Goal: Task Accomplishment & Management: Manage account settings

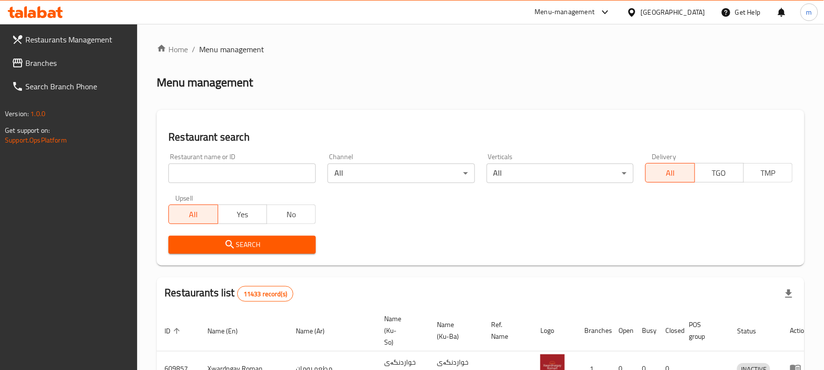
click at [206, 171] on input "search" at bounding box center [243, 174] width 148 height 20
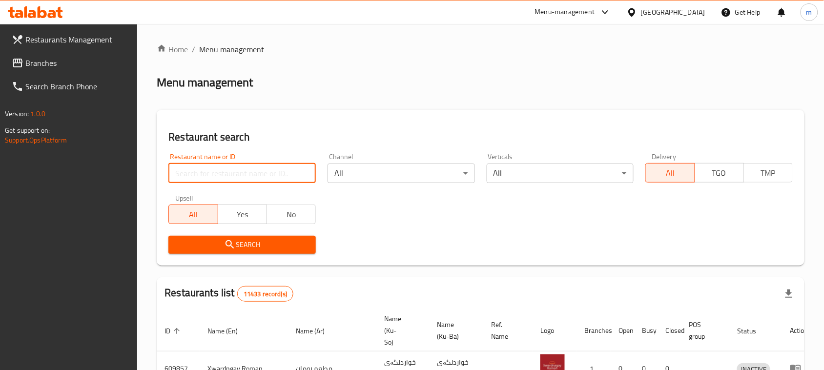
paste input "655561"
type input "655561"
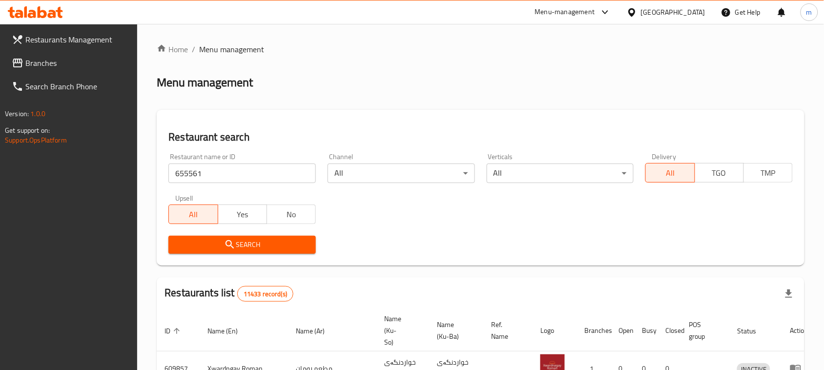
click at [215, 237] on button "Search" at bounding box center [243, 245] width 148 height 18
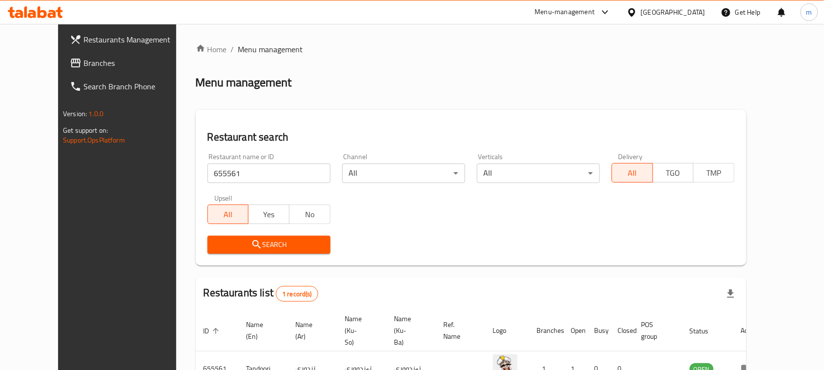
scroll to position [57, 0]
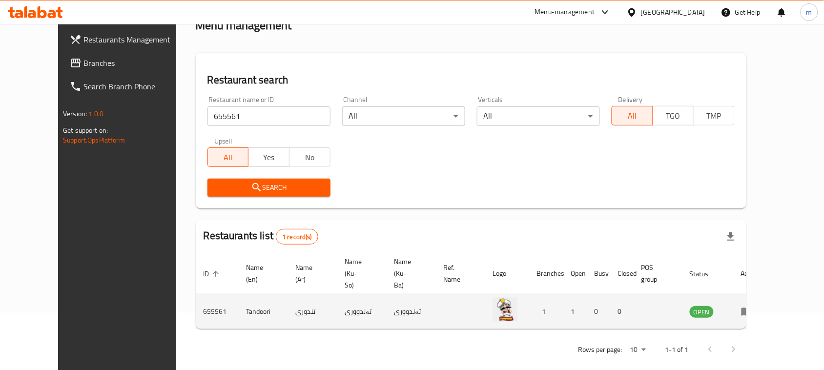
click at [753, 308] on icon "enhanced table" at bounding box center [747, 312] width 11 height 8
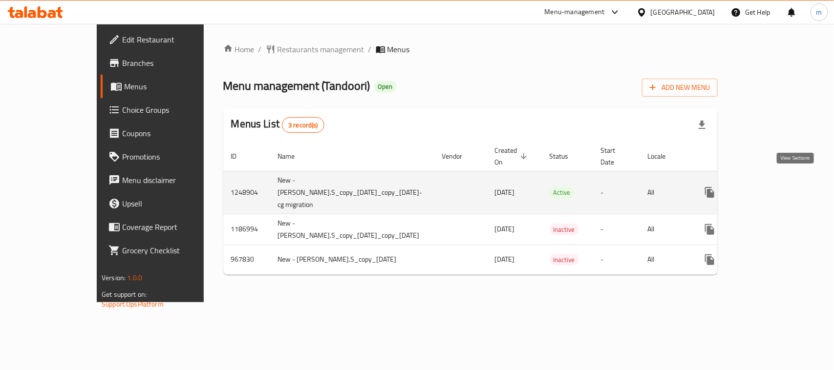
click at [786, 187] on icon "enhanced table" at bounding box center [780, 193] width 12 height 12
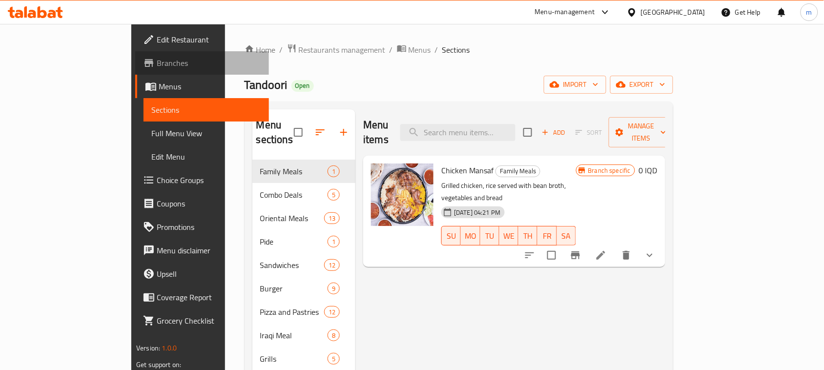
click at [157, 60] on span "Branches" at bounding box center [209, 63] width 105 height 12
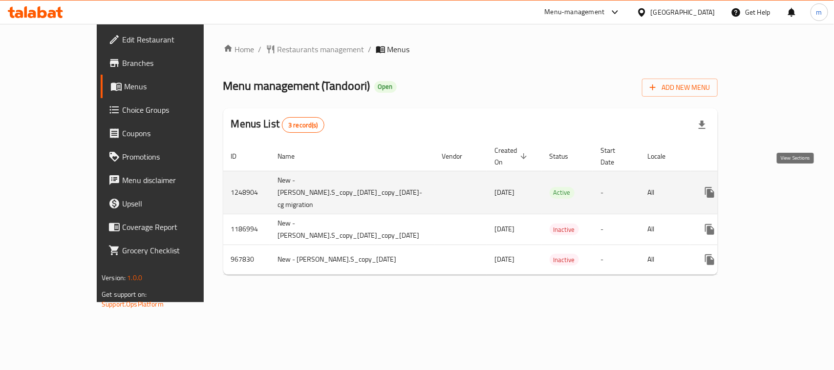
click at [792, 182] on link "enhanced table" at bounding box center [779, 192] width 23 height 23
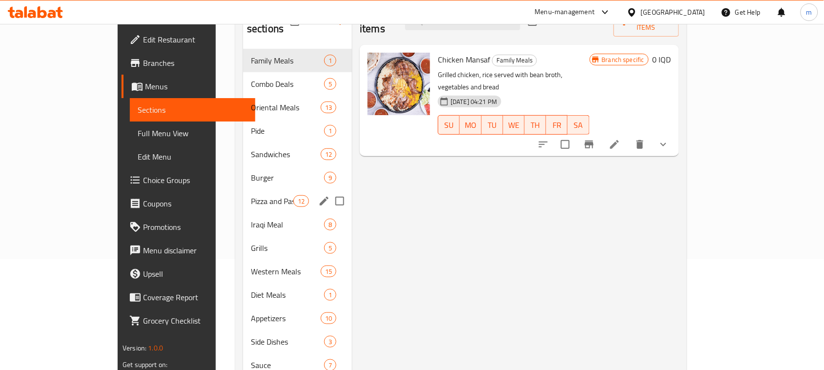
scroll to position [157, 0]
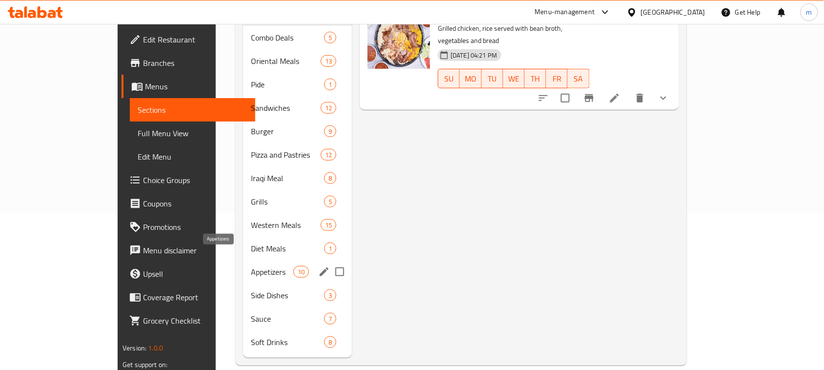
click at [251, 266] on span "Appetizers" at bounding box center [272, 272] width 42 height 12
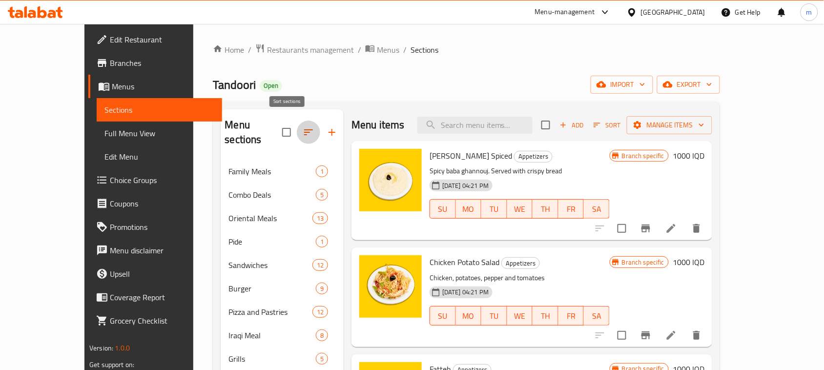
click at [303, 127] on icon "button" at bounding box center [309, 133] width 12 height 12
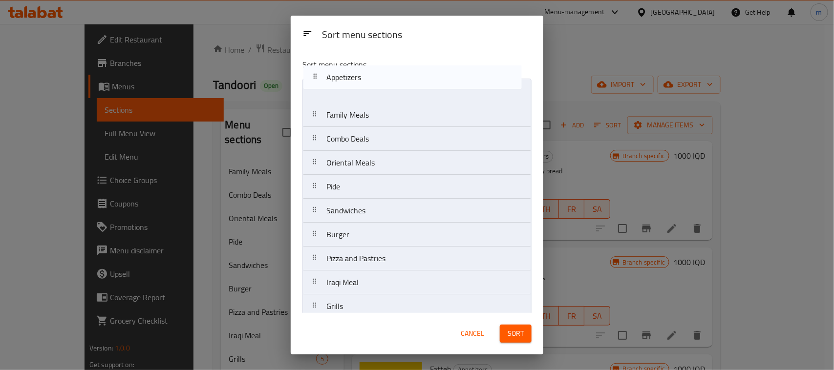
drag, startPoint x: 316, startPoint y: 223, endPoint x: 317, endPoint y: 60, distance: 163.6
click at [317, 60] on div "Sort menu sections Family Meals Combo Deals Oriental Meals Pide Sandwiches Burg…" at bounding box center [417, 182] width 253 height 262
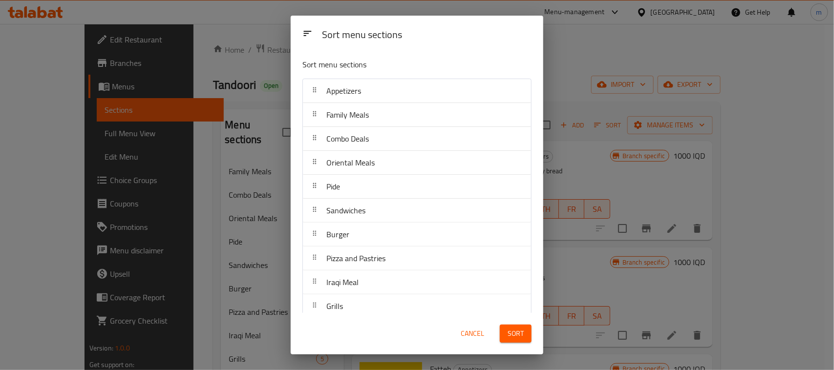
click at [523, 328] on span "Sort" at bounding box center [515, 334] width 16 height 12
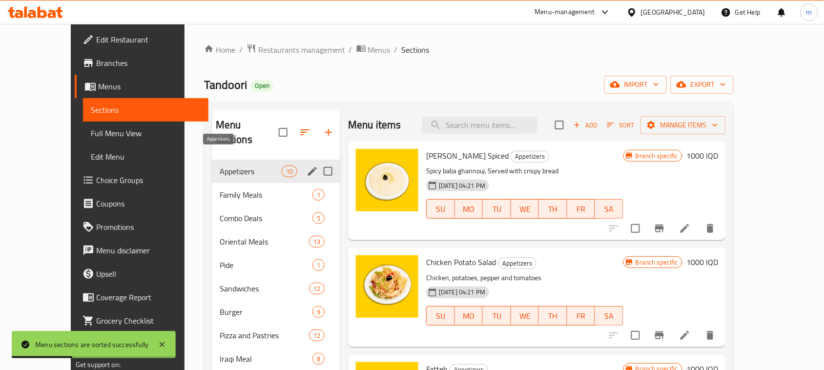
click at [231, 166] on span "Appetizers" at bounding box center [251, 172] width 62 height 12
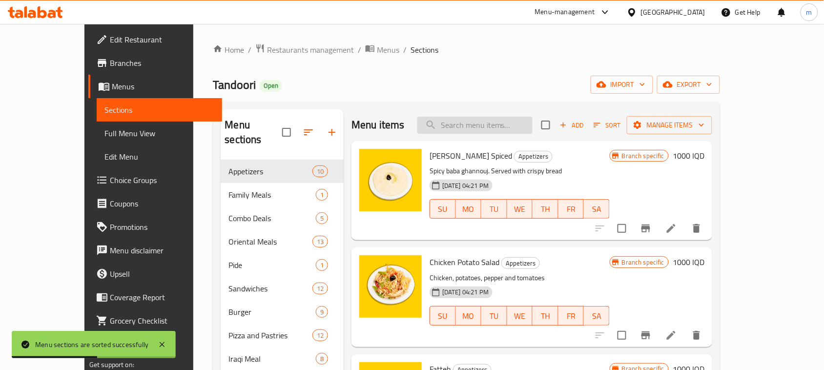
click at [485, 123] on input "search" at bounding box center [475, 125] width 115 height 17
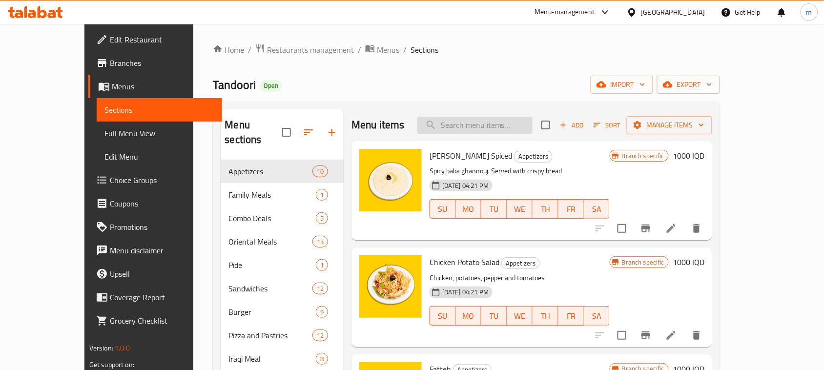
click at [487, 121] on input "search" at bounding box center [475, 125] width 115 height 17
paste input "Azma"
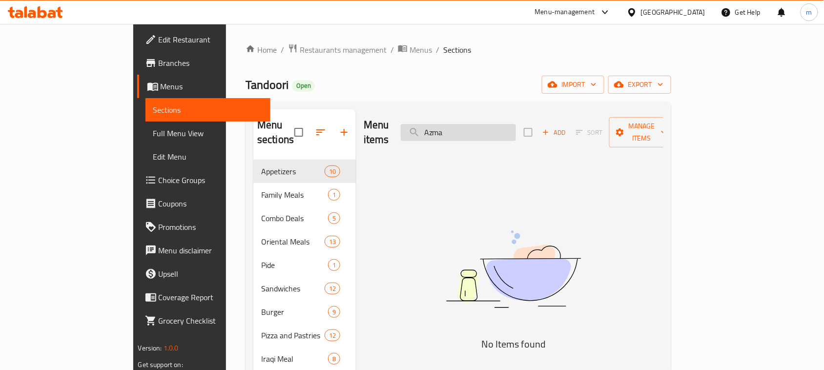
click at [475, 125] on input "Azma" at bounding box center [458, 132] width 115 height 17
click at [473, 126] on input "Azma" at bounding box center [458, 132] width 115 height 17
click at [485, 126] on input "Azma" at bounding box center [458, 132] width 115 height 17
click at [484, 126] on input "Azma" at bounding box center [458, 132] width 115 height 17
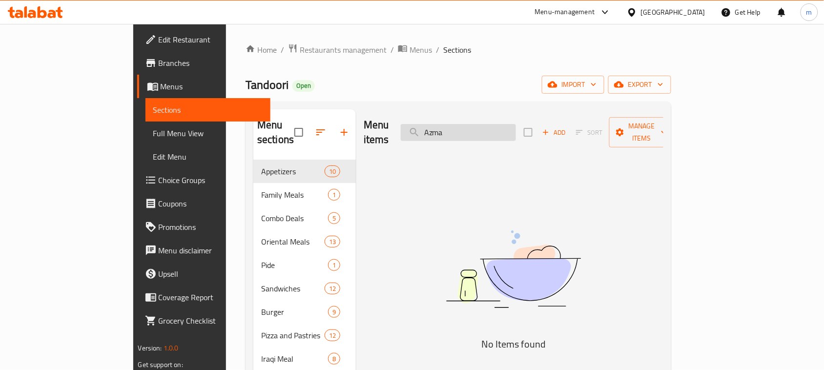
click at [484, 126] on input "Azma" at bounding box center [458, 132] width 115 height 17
type input "Azma"
click at [568, 127] on span "Add" at bounding box center [554, 132] width 26 height 11
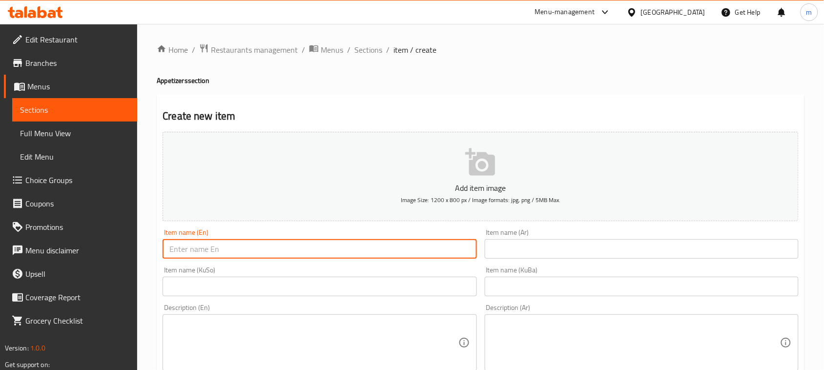
click at [365, 242] on input "text" at bounding box center [320, 249] width 314 height 20
paste input "Azma"
type input "Azma"
click at [545, 248] on input "text" at bounding box center [642, 249] width 314 height 20
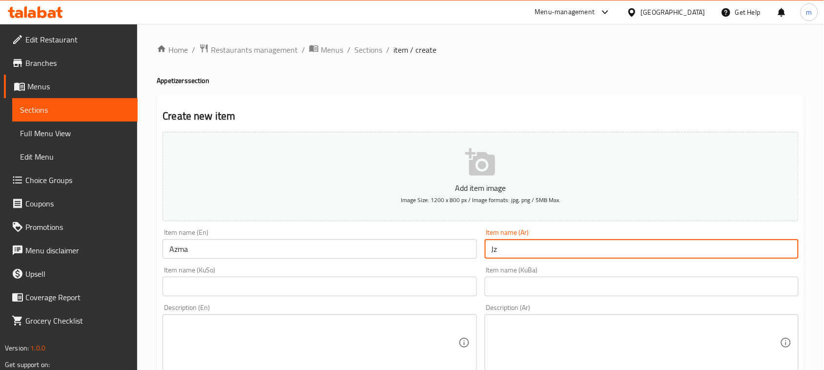
type input "J"
type input "ـ"
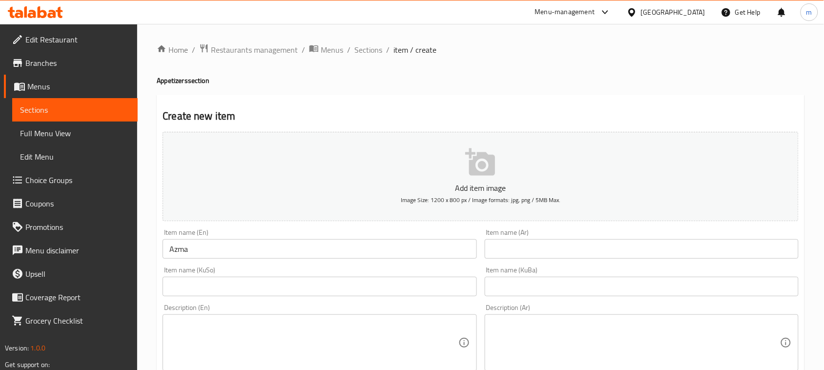
click at [526, 247] on input "text" at bounding box center [642, 249] width 314 height 20
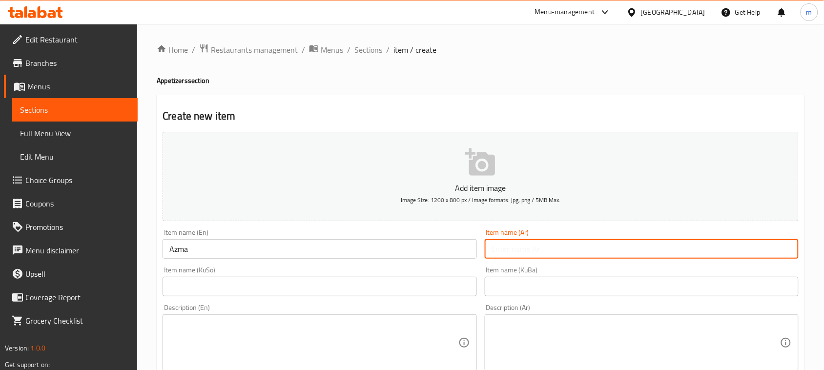
type input "i"
type input "أزمة"
click at [364, 279] on input "text" at bounding box center [320, 287] width 314 height 20
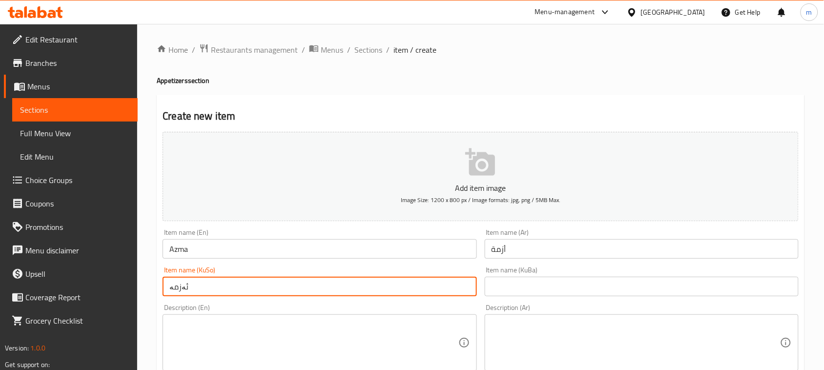
type input "ئەزمە"
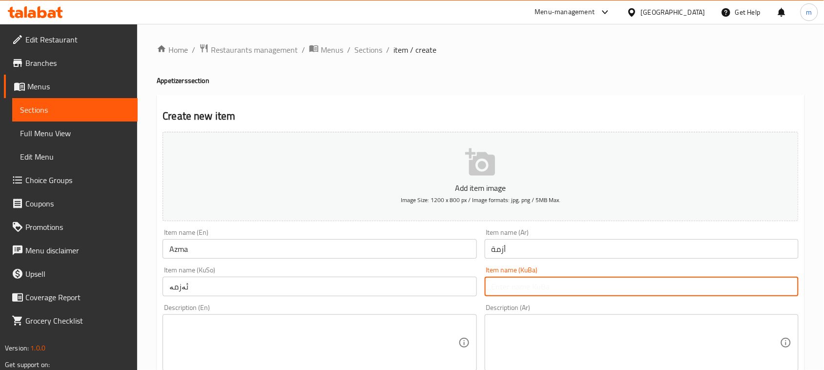
paste input "ئەزمە"
type input "ئەزمە"
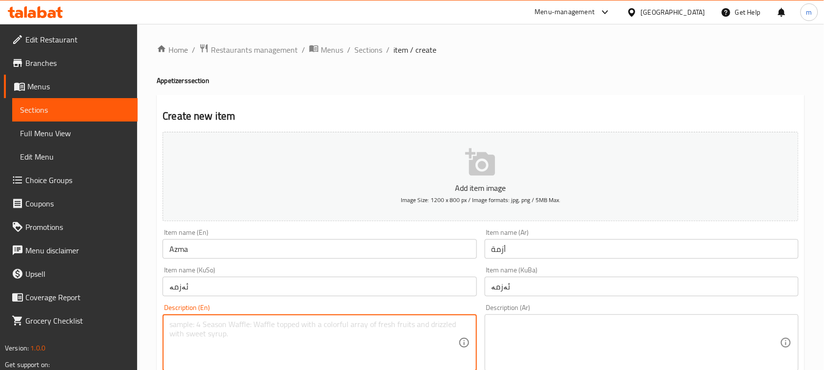
paste textarea "1 plate"
type textarea "1 Plate"
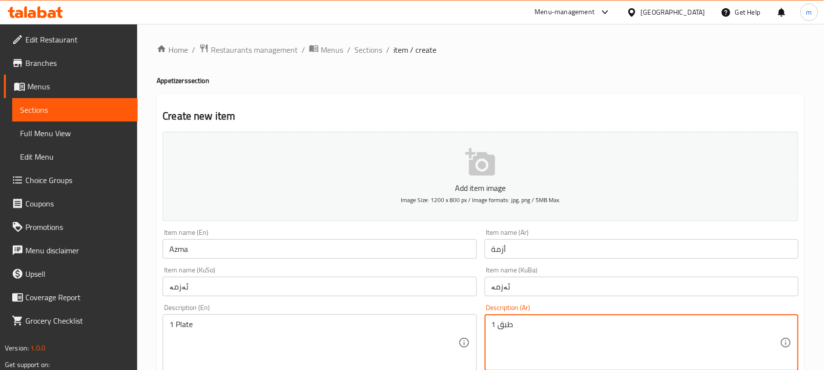
type textarea "1 طبق"
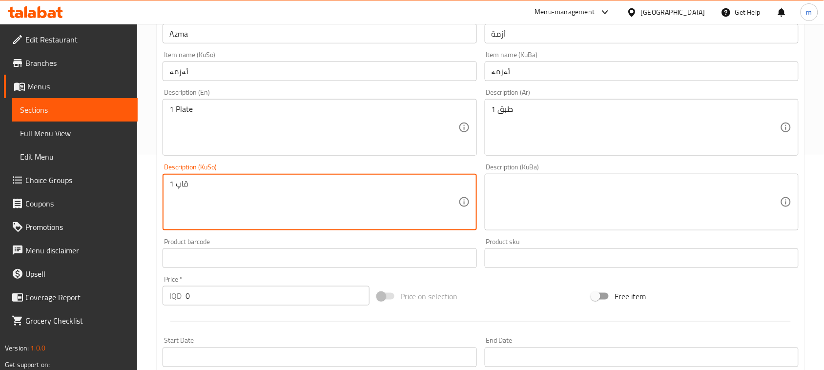
paste textarea "plate"
type textarea "1 قاپ"
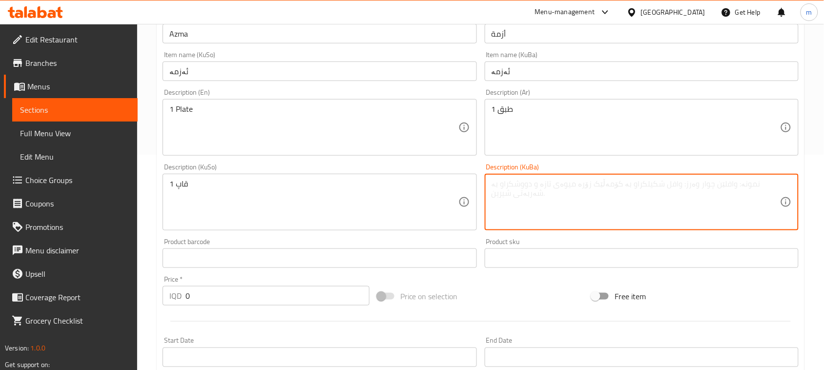
paste textarea "1 قاپ"
type textarea "1 قاپ"
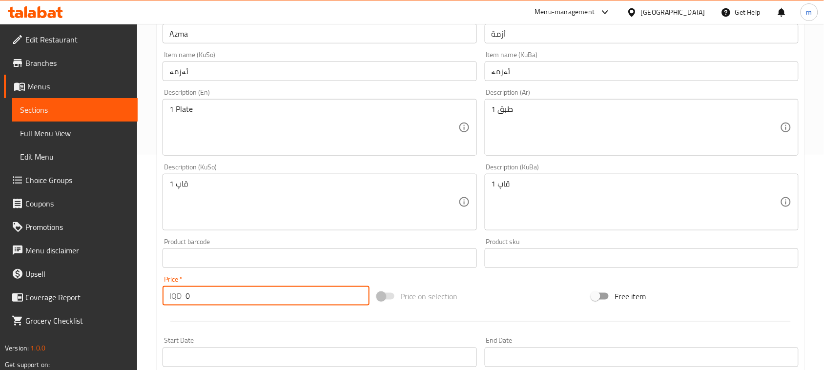
click at [300, 287] on input "0" at bounding box center [278, 296] width 184 height 20
type input "1000"
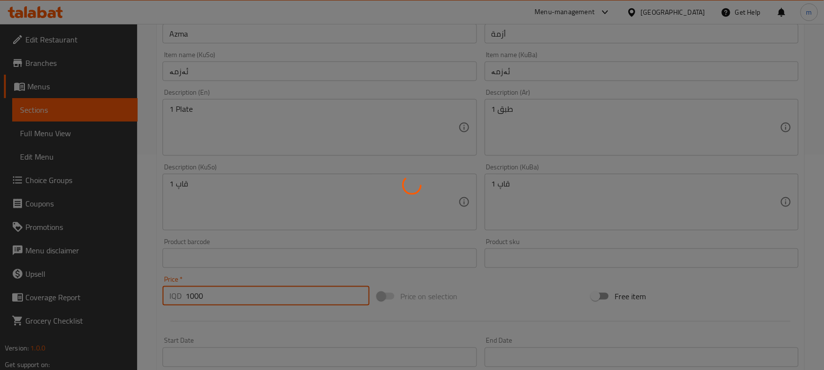
type input "0"
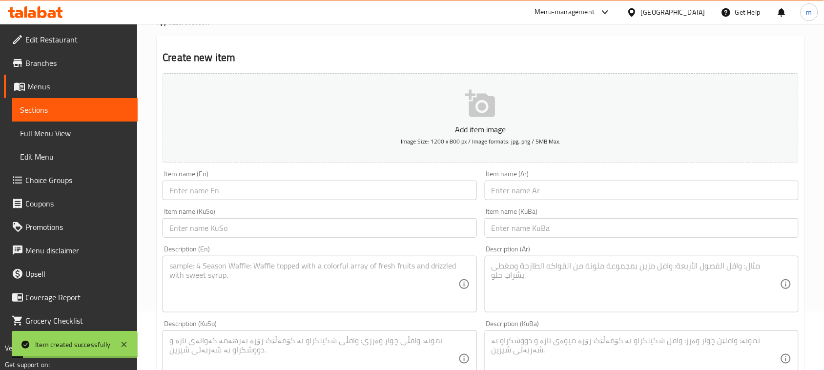
scroll to position [0, 0]
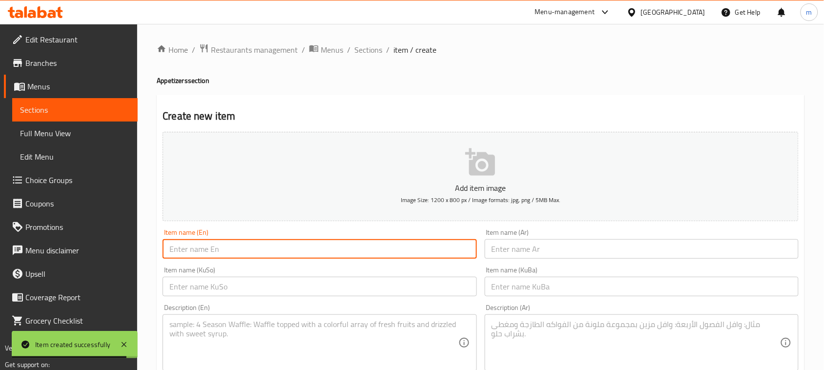
click at [255, 250] on input "text" at bounding box center [320, 249] width 314 height 20
paste input "Mixed Appetizers"
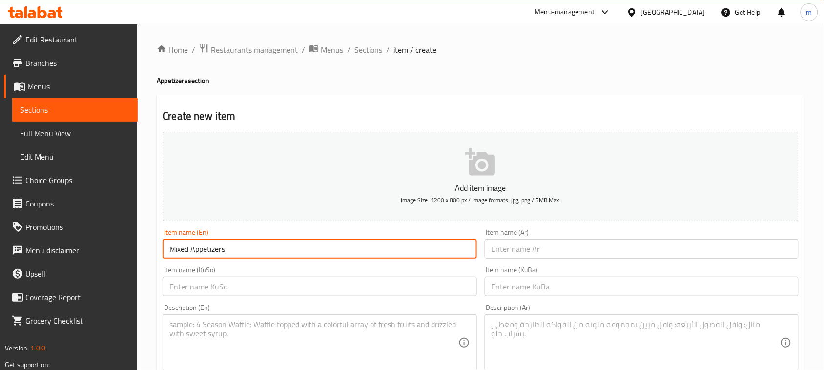
type input "Mixed Appetizers"
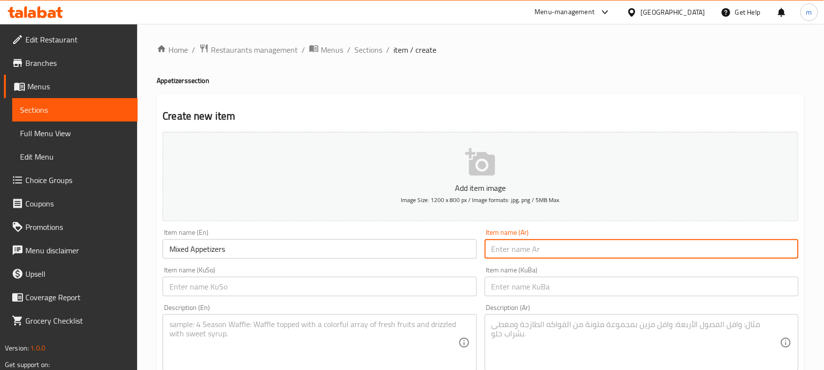
click at [510, 244] on input "text" at bounding box center [642, 249] width 314 height 20
paste input "مقبلات مشكلة"
type input "مقبلات مشكلة"
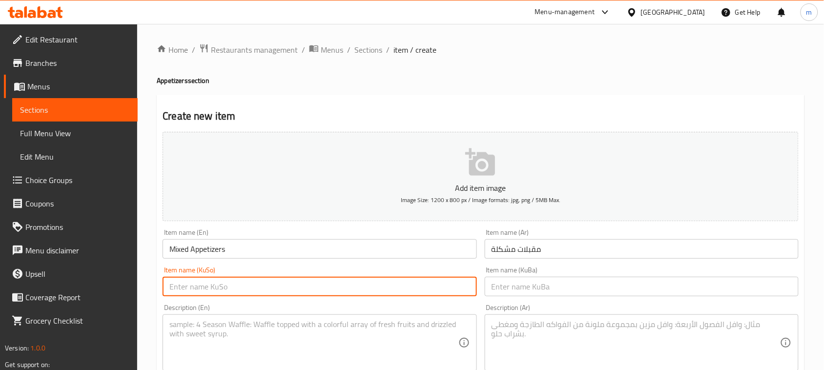
click at [379, 284] on input "text" at bounding box center [320, 287] width 314 height 20
paste input "موقەبیلاتی موشەکەل"
type input "موقەبیلاتی موشەکەل"
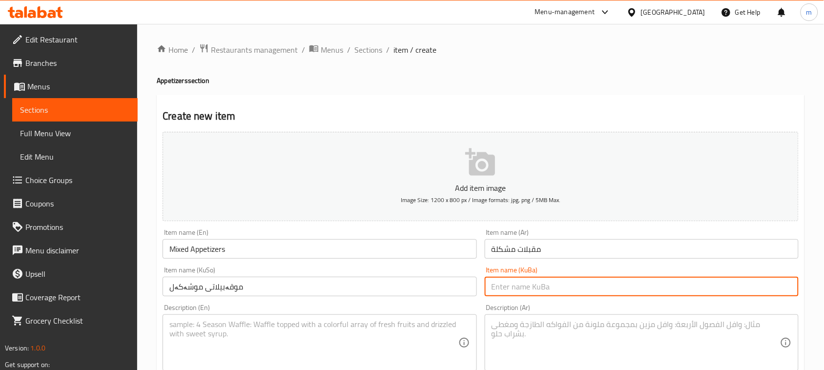
click at [563, 281] on input "text" at bounding box center [642, 287] width 314 height 20
paste input "موقەبیلاتی موشەکەل"
type input "موقەبیلاتی موشەکەل"
click at [370, 45] on span "Sections" at bounding box center [369, 50] width 28 height 12
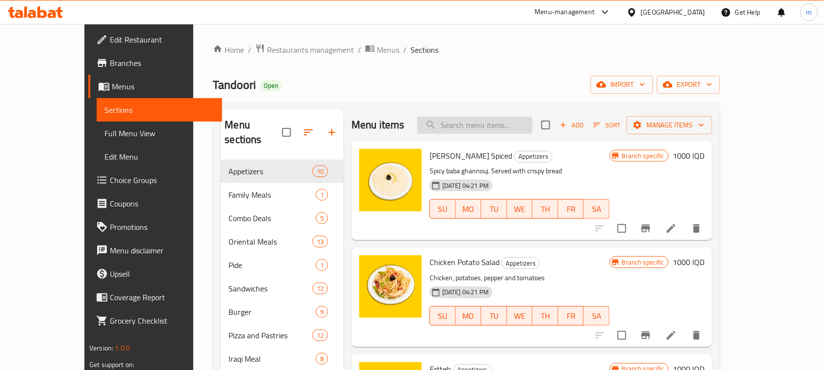
click at [499, 123] on input "search" at bounding box center [475, 125] width 115 height 17
paste input "Mixed Appetizers"
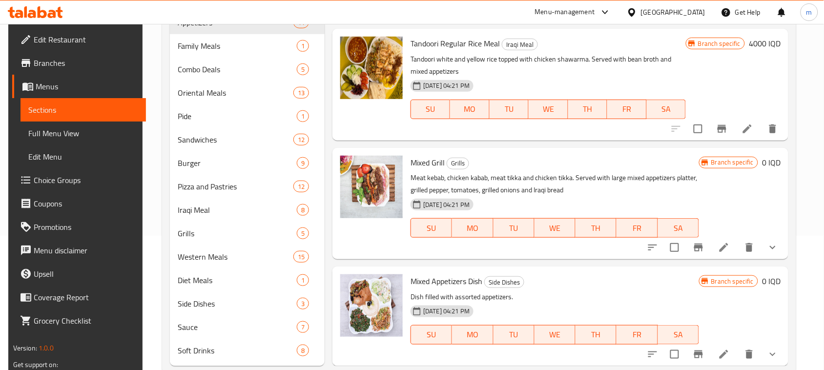
scroll to position [157, 0]
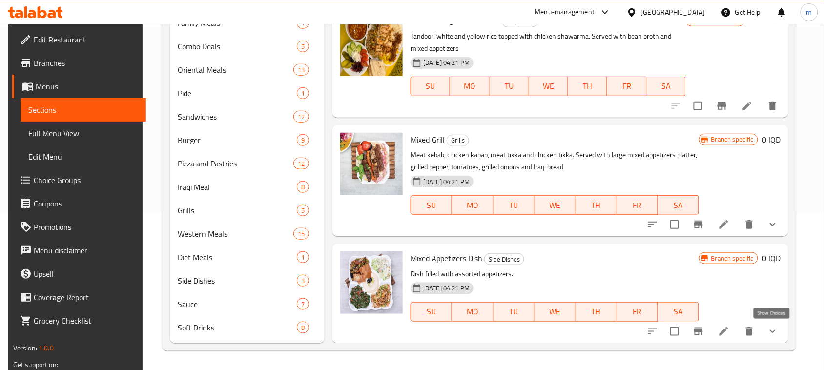
click at [772, 328] on icon "show more" at bounding box center [773, 332] width 12 height 12
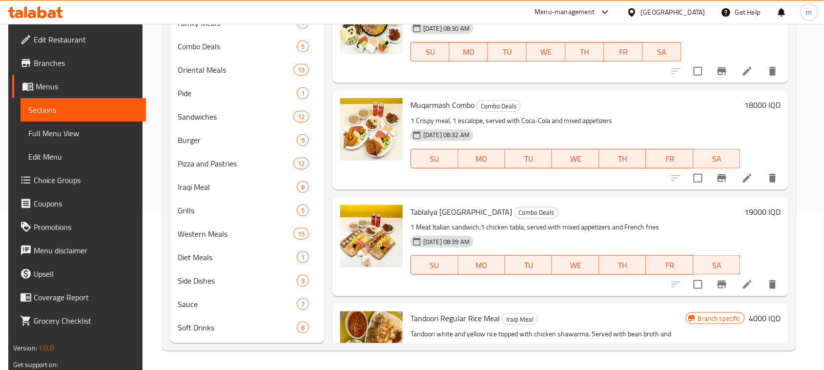
scroll to position [0, 0]
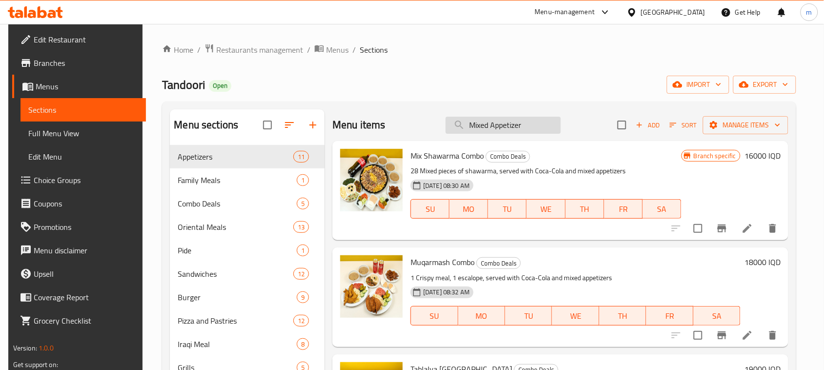
click at [523, 126] on input "Mixed Appetizer" at bounding box center [503, 125] width 115 height 17
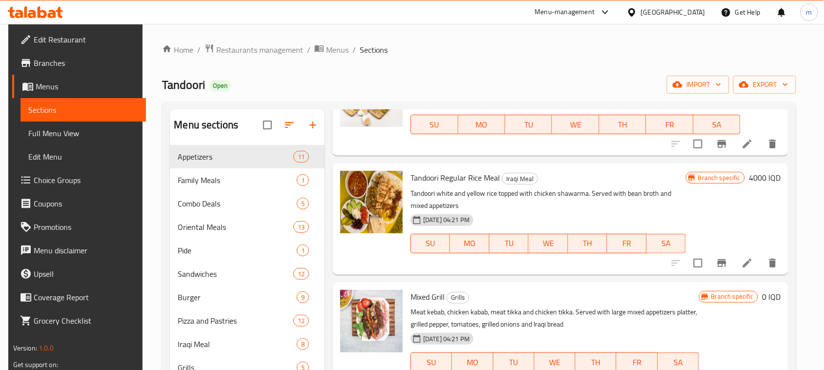
scroll to position [157, 0]
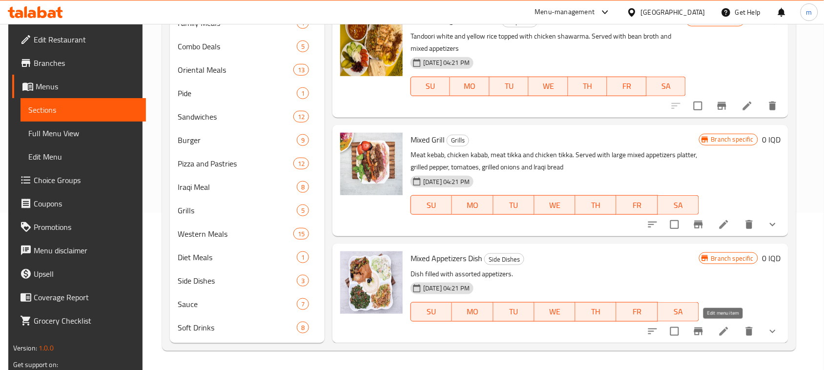
type input "Mixed Appetizers"
click at [726, 333] on icon at bounding box center [725, 332] width 12 height 12
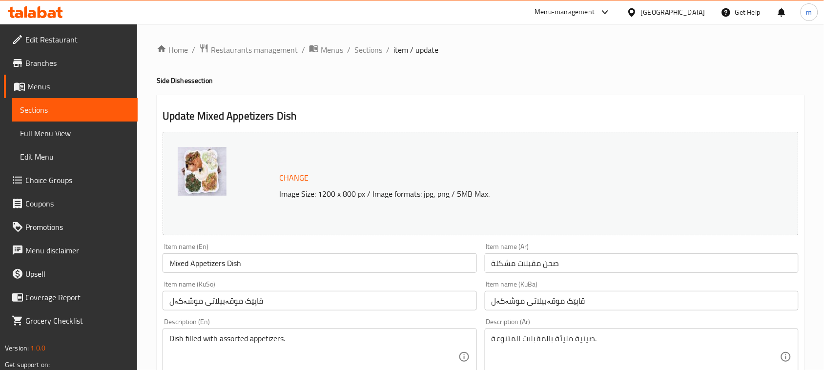
click at [177, 260] on input "Mixed Appetizers Dish" at bounding box center [320, 264] width 314 height 20
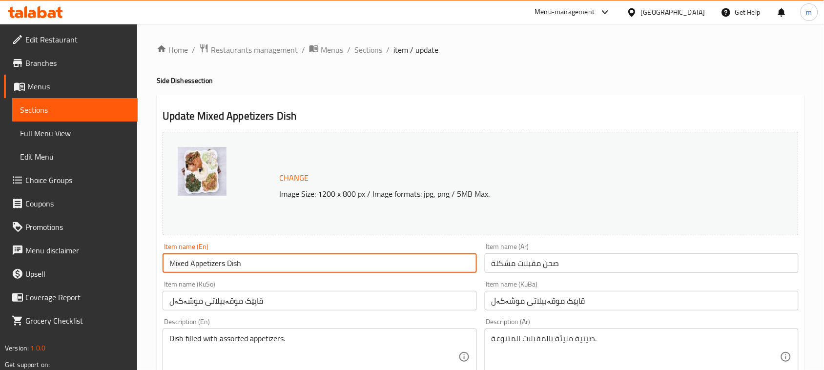
click at [213, 267] on input "Mixed Appetizers Dish" at bounding box center [320, 264] width 314 height 20
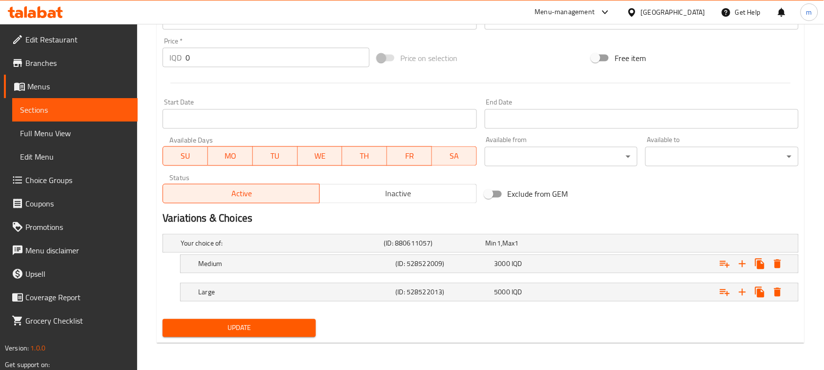
type input "Mixed Appetlzers Dish"
click at [273, 333] on span "Update" at bounding box center [239, 328] width 138 height 12
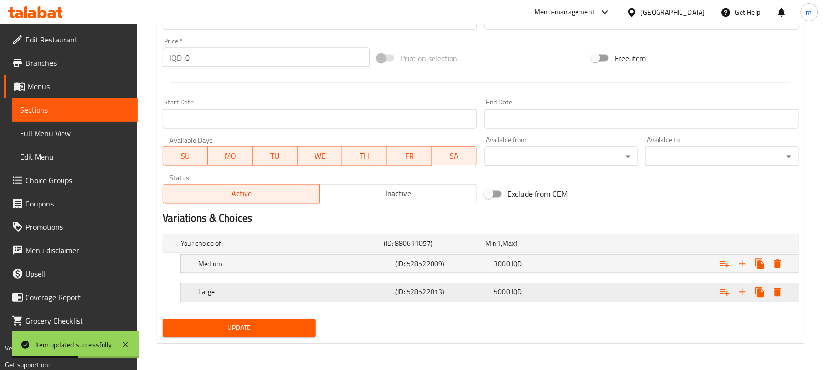
scroll to position [0, 0]
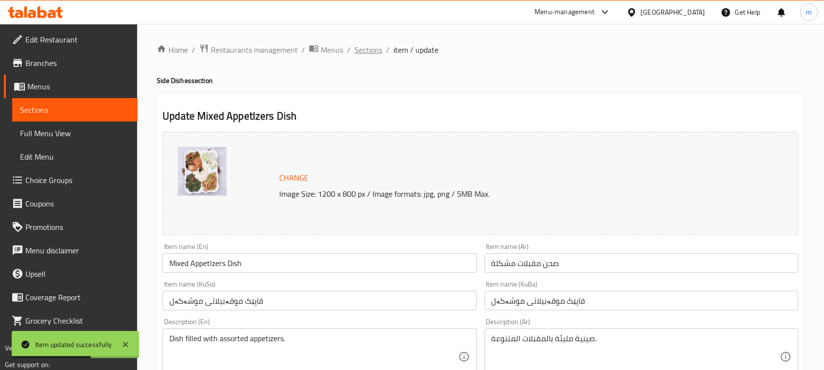
click at [364, 50] on span "Sections" at bounding box center [369, 50] width 28 height 12
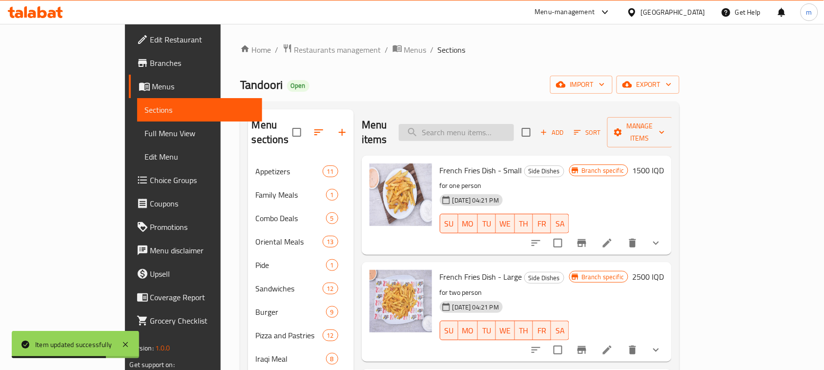
click at [501, 124] on input "search" at bounding box center [456, 132] width 115 height 17
paste input "Mixed Appetizers"
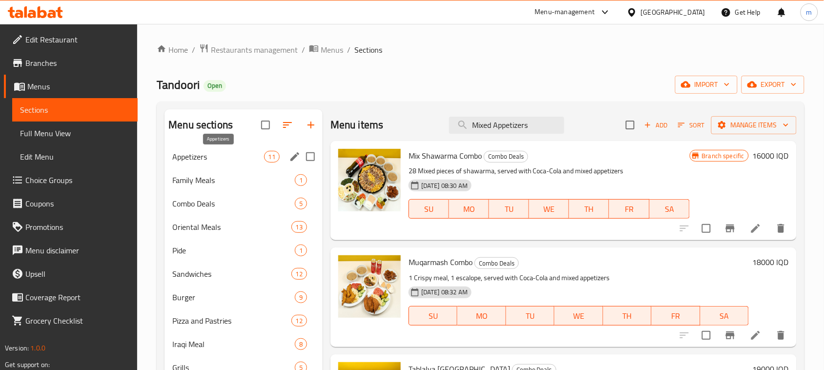
type input "Mixed Appetizers"
click at [203, 153] on span "Appetizers" at bounding box center [217, 157] width 91 height 12
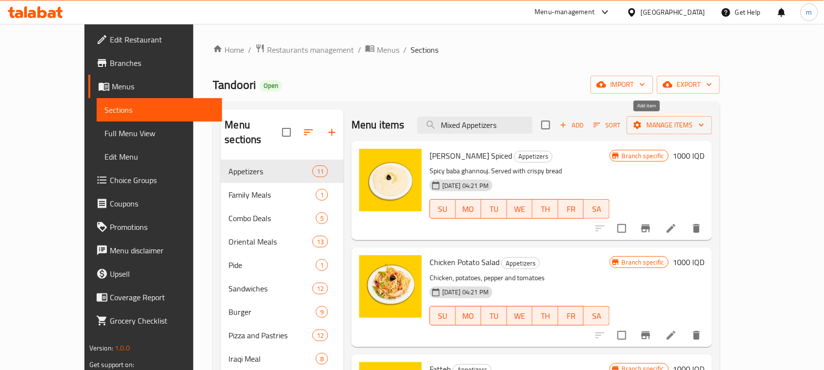
click at [585, 123] on span "Add" at bounding box center [572, 125] width 26 height 11
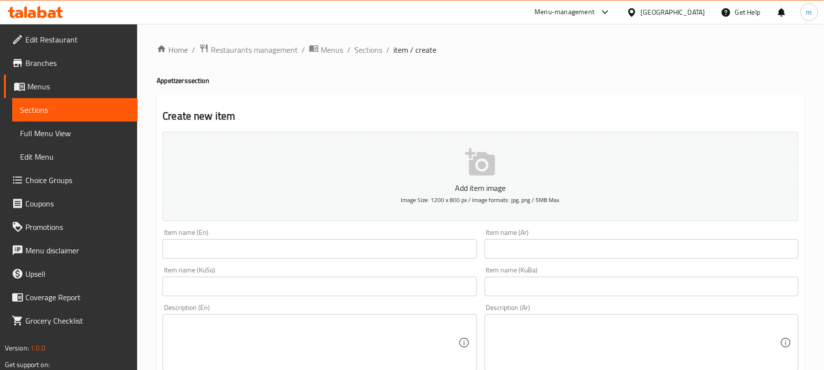
click at [225, 239] on input "text" at bounding box center [320, 249] width 314 height 20
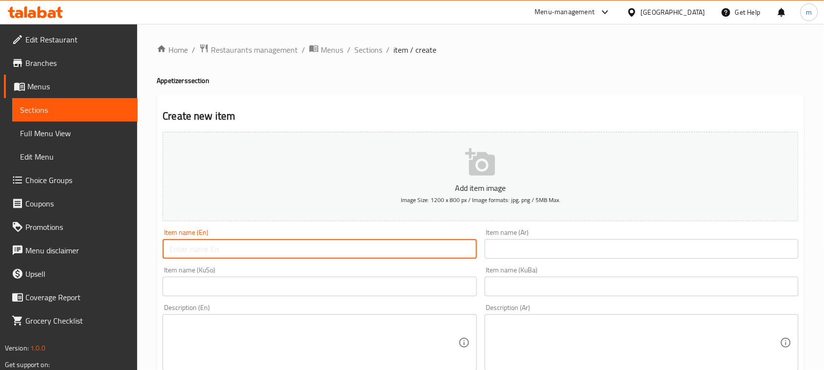
paste input "Mixed Appetizers"
type input "Mixed Appetizers"
click at [569, 247] on input "text" at bounding box center [642, 249] width 314 height 20
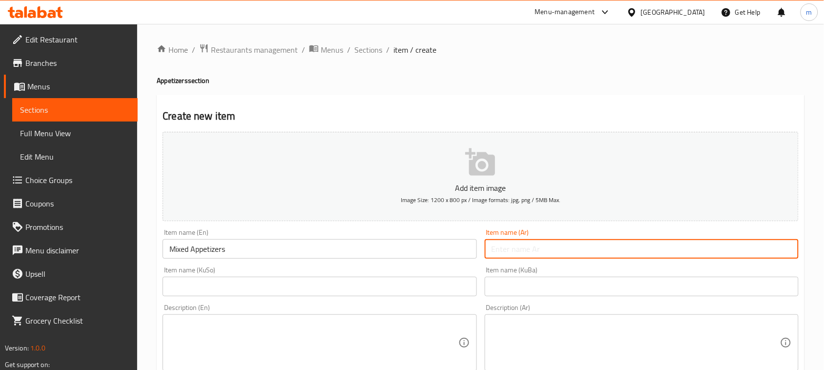
paste input "مقبلات مشكلة"
type input "مقبلات مشكلة"
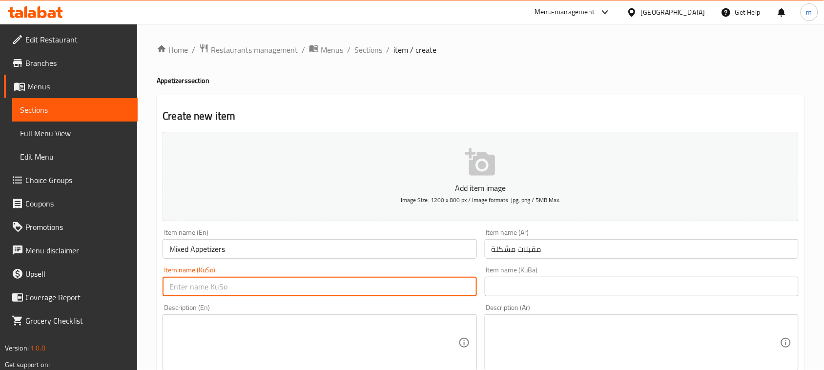
click at [309, 290] on input "text" at bounding box center [320, 287] width 314 height 20
paste input "موقەبیلاتی موشەکەل"
type input "موقەبیلاتی موشەکەل"
click at [548, 270] on div "Item name (KuBa) Item name (KuBa)" at bounding box center [642, 282] width 314 height 30
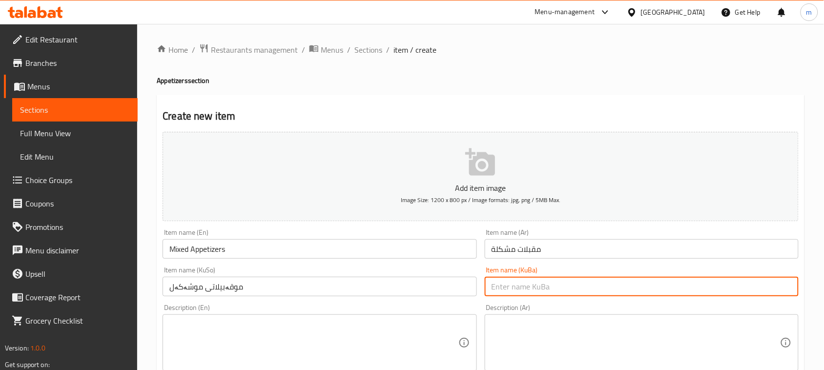
click at [538, 284] on input "text" at bounding box center [642, 287] width 314 height 20
click at [533, 291] on input "text" at bounding box center [642, 287] width 314 height 20
paste input "موقەبیلاتی موشەکەل"
type input "موقەبیلاتی موشەکەل"
click at [242, 337] on textarea at bounding box center [313, 343] width 289 height 46
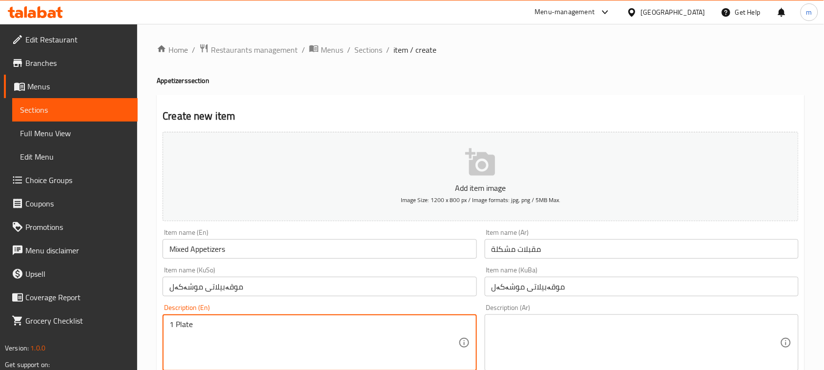
type textarea "1 Plate"
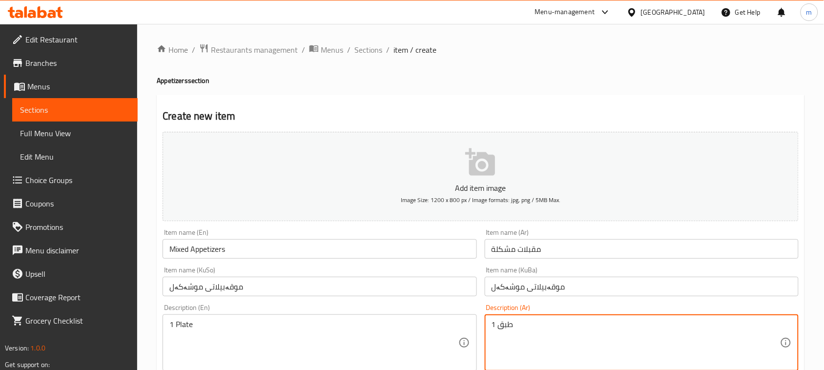
type textarea "1 طبق"
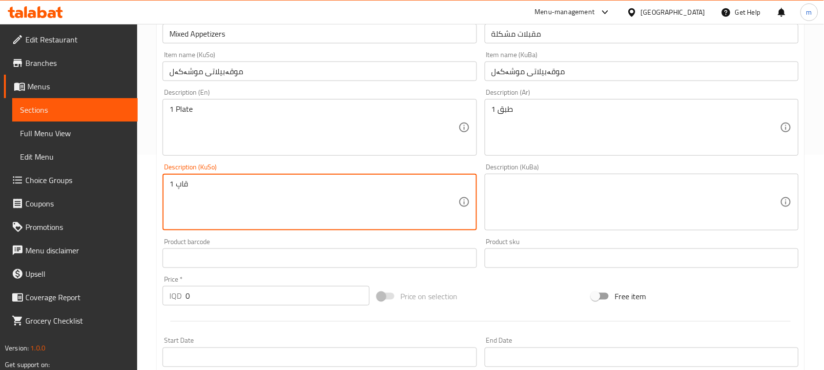
type textarea "1 قاپ"
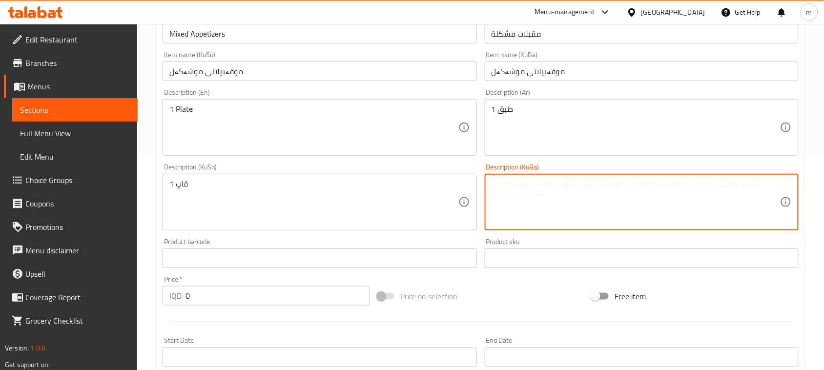
paste textarea "1 قاپ"
type textarea "1 قاپ"
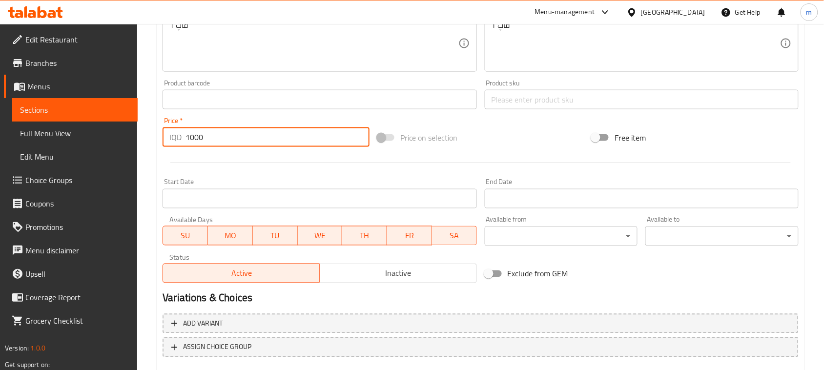
scroll to position [430, 0]
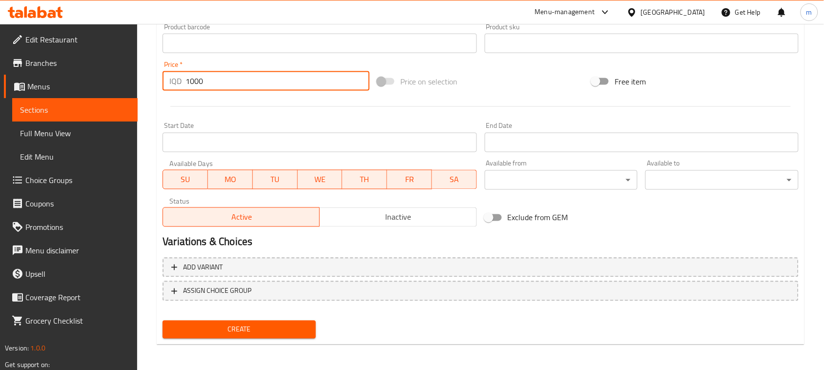
type input "1000"
click at [163, 321] on button "Create" at bounding box center [239, 330] width 153 height 18
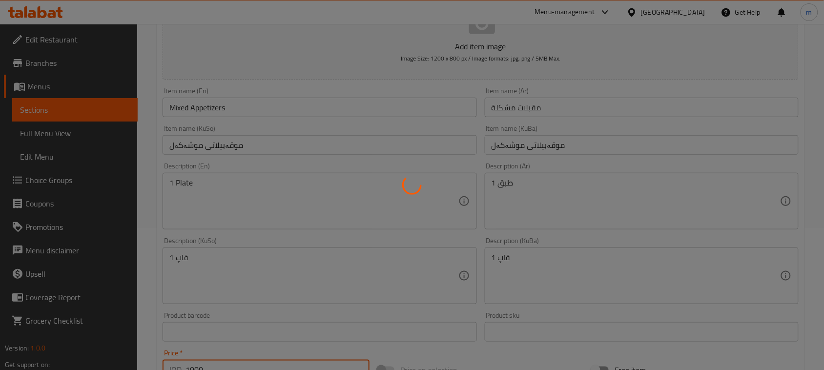
scroll to position [0, 0]
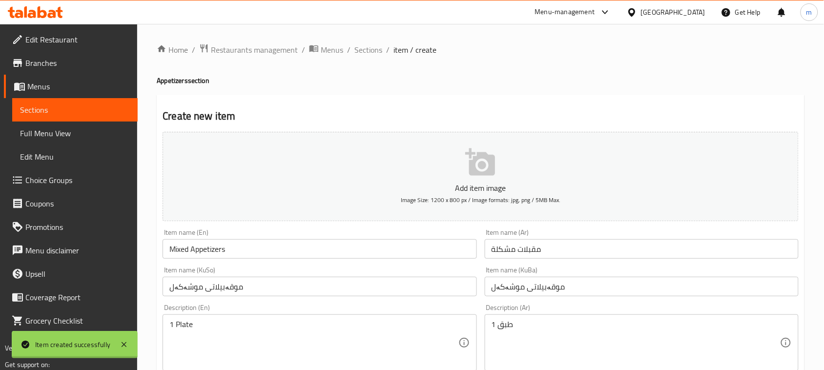
type input "0"
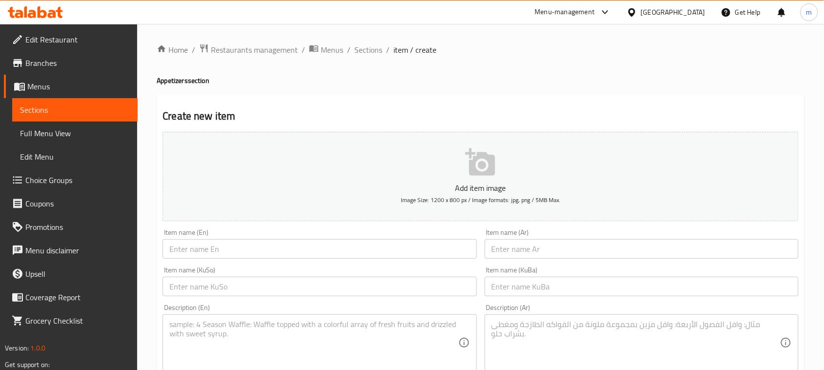
click at [254, 242] on input "text" at bounding box center [320, 249] width 314 height 20
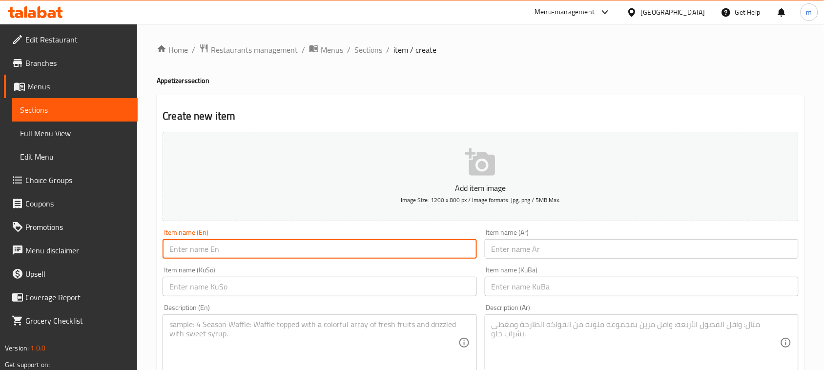
paste input "Pomegranate"
type input "Pomegranate"
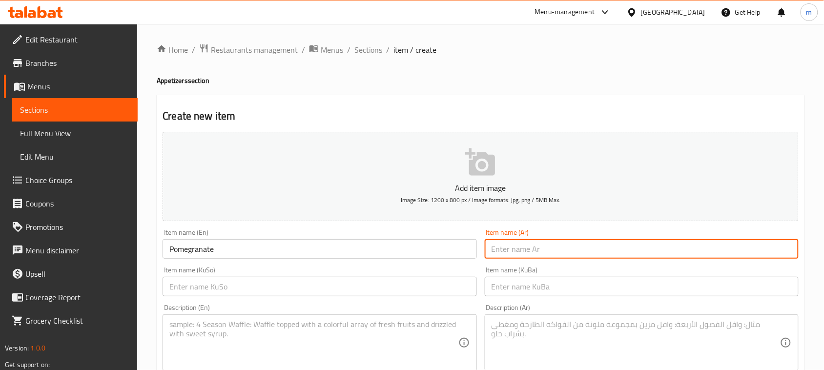
click at [532, 254] on input "text" at bounding box center [642, 249] width 314 height 20
type input "رماني"
click at [404, 287] on input "text" at bounding box center [320, 287] width 314 height 20
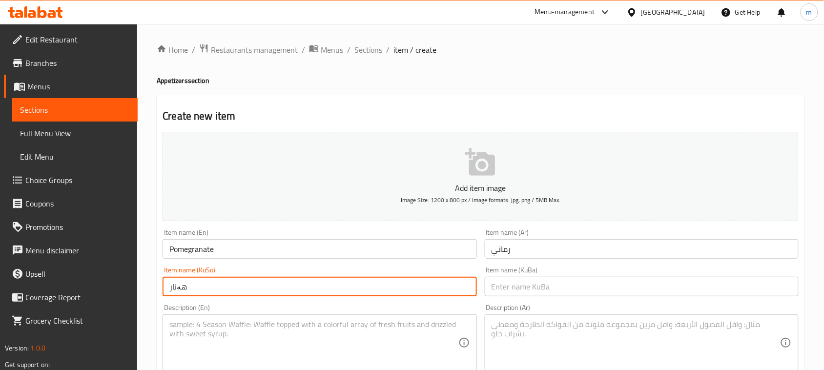
type input "هەنار"
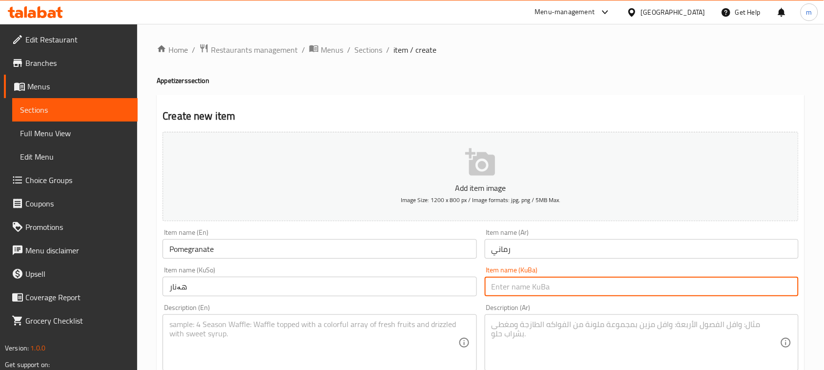
paste input "هەنار"
type input "هەنار"
click at [210, 328] on textarea at bounding box center [313, 343] width 289 height 46
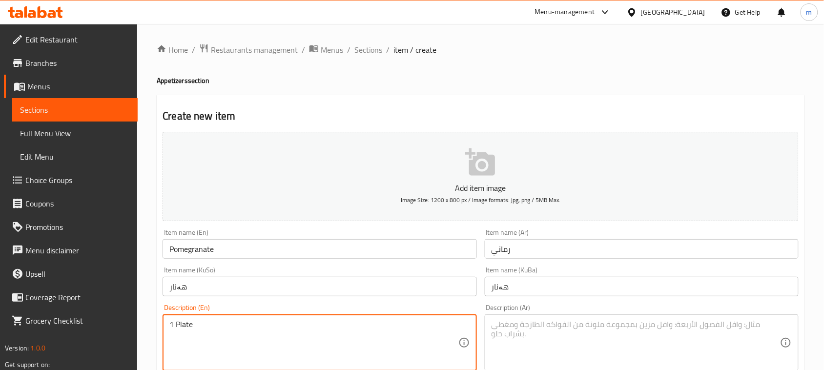
type textarea "1 Plate"
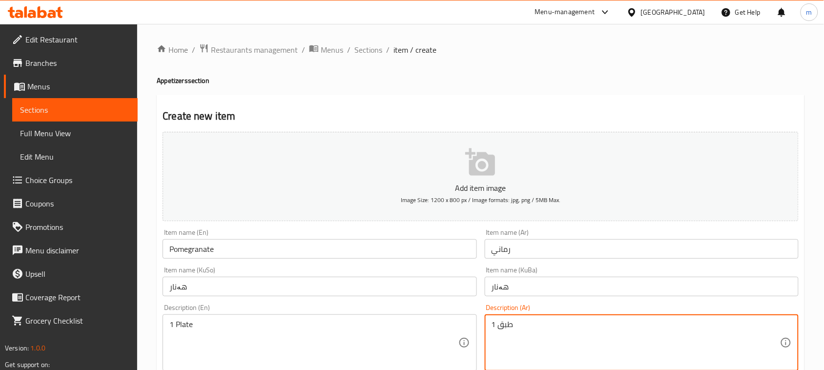
type textarea "1 طبق"
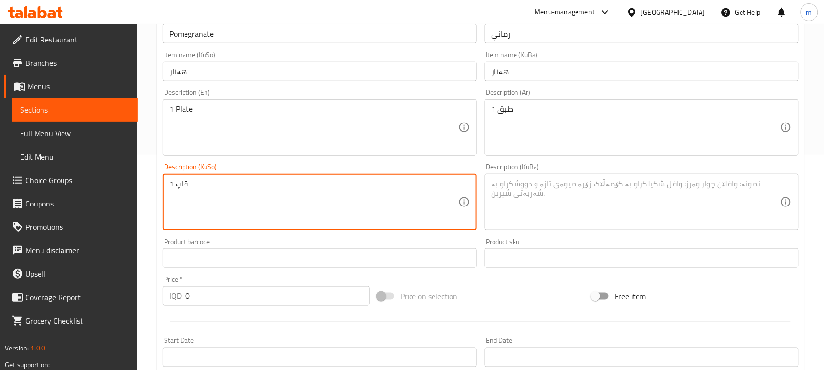
type textarea "1 قاپ"
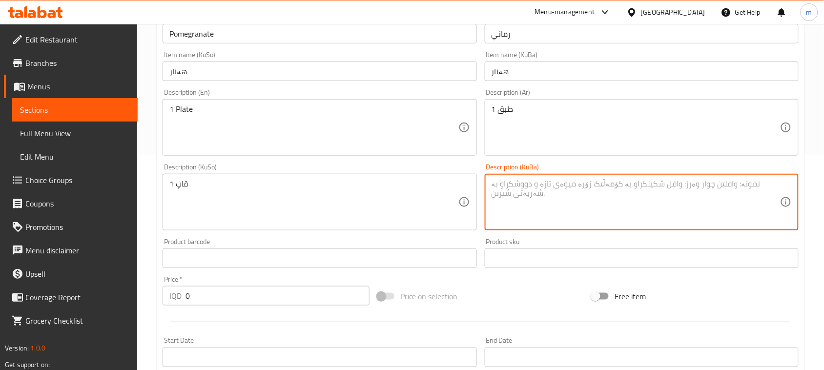
paste textarea "1 قاپ"
type textarea "1 قاپ"
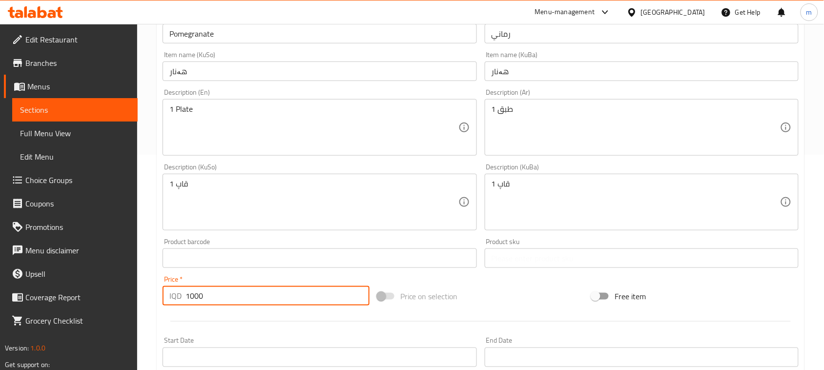
type input "1000"
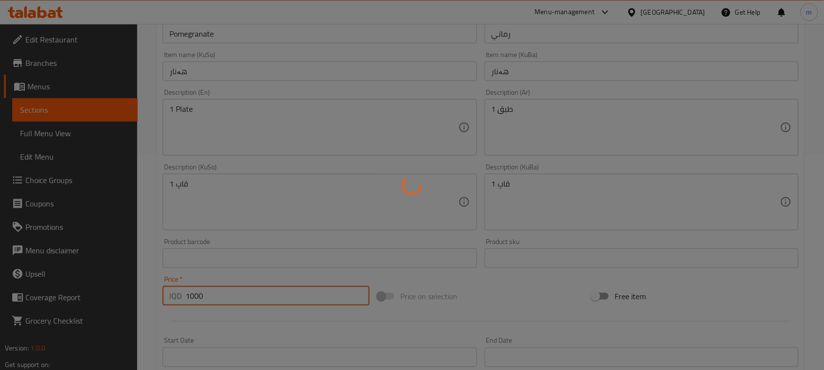
type input "0"
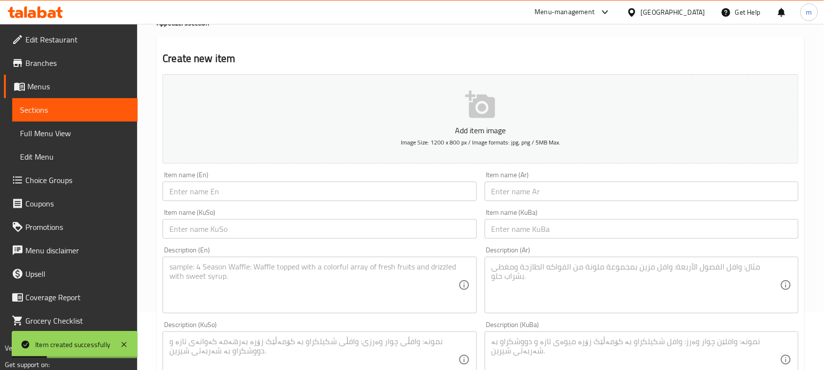
scroll to position [0, 0]
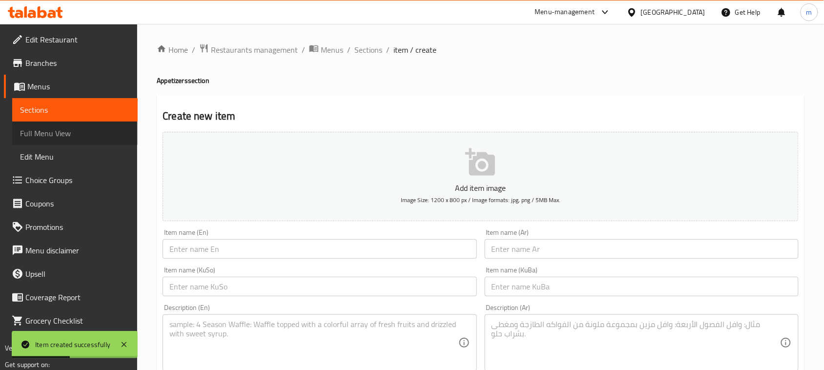
click at [43, 132] on span "Full Menu View" at bounding box center [75, 133] width 110 height 12
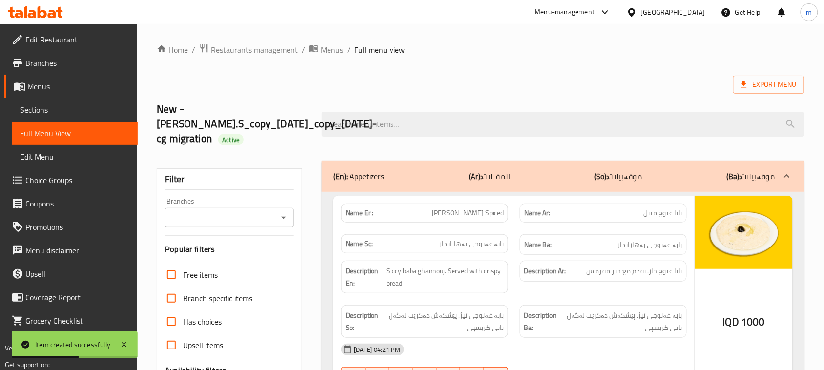
click at [286, 220] on icon "Open" at bounding box center [284, 218] width 12 height 12
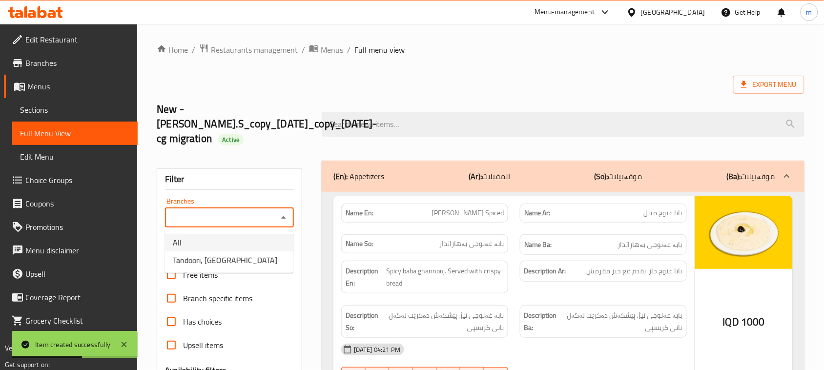
click at [252, 261] on li "Tandoori, [GEOGRAPHIC_DATA]" at bounding box center [229, 261] width 128 height 18
type input "Tandoori, [GEOGRAPHIC_DATA]"
click at [76, 101] on link "Sections" at bounding box center [75, 109] width 126 height 23
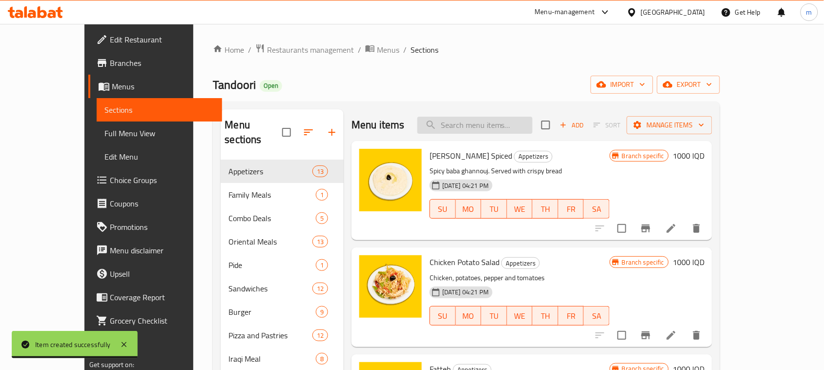
click at [474, 124] on input "search" at bounding box center [475, 125] width 115 height 17
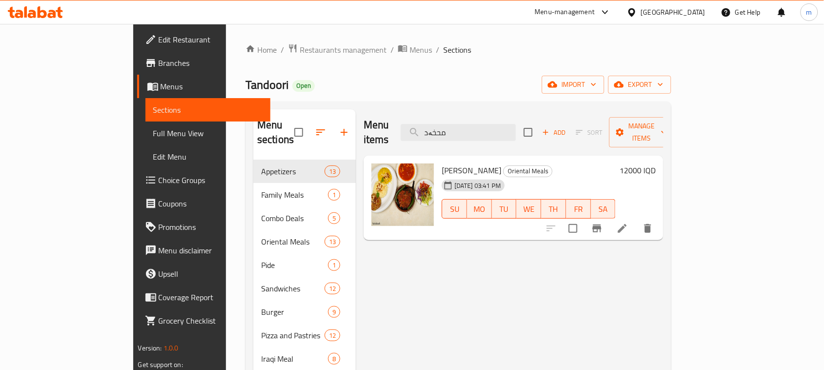
type input "محخەد"
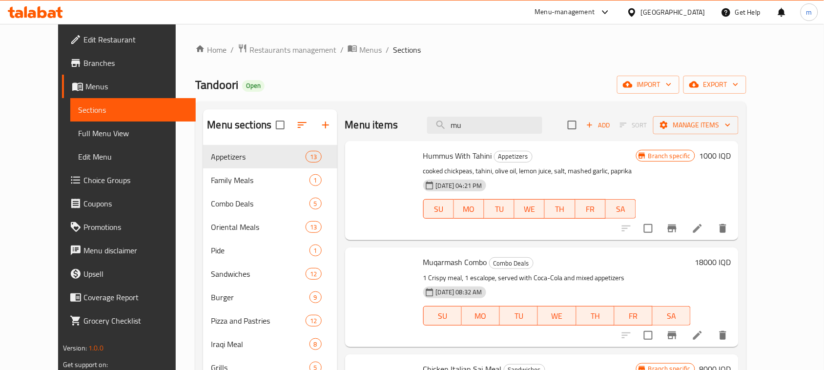
type input "m"
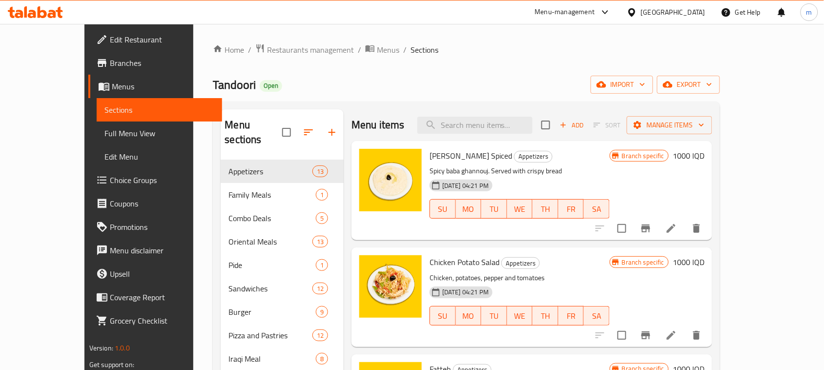
paste input "Mixed Appetizers"
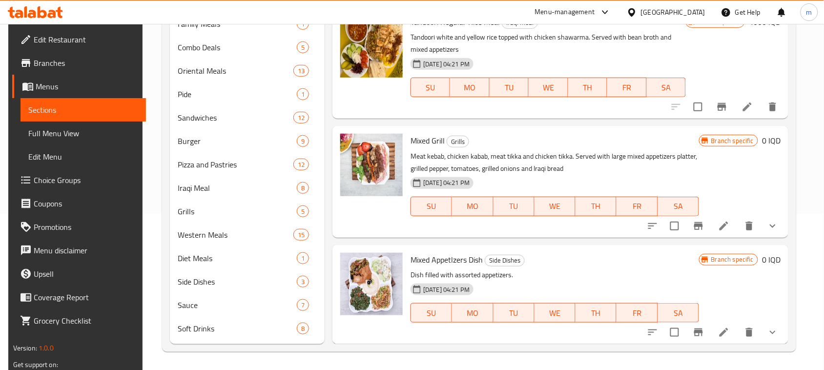
scroll to position [157, 0]
type input "Mixed Appet"
click at [724, 329] on icon at bounding box center [725, 332] width 12 height 12
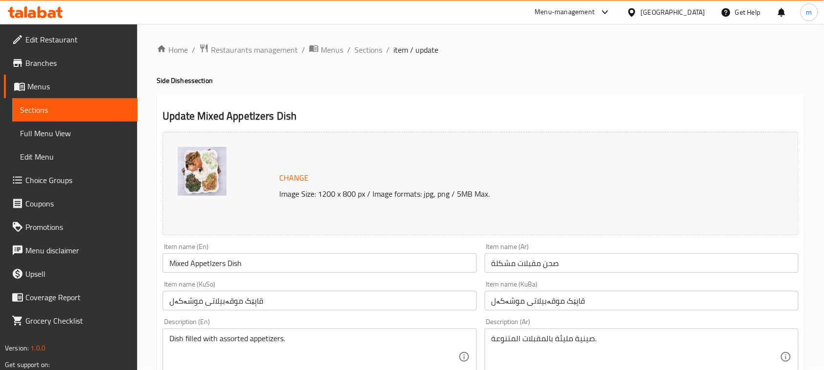
click at [204, 261] on input "Mixed Appetlzers Dish" at bounding box center [320, 264] width 314 height 20
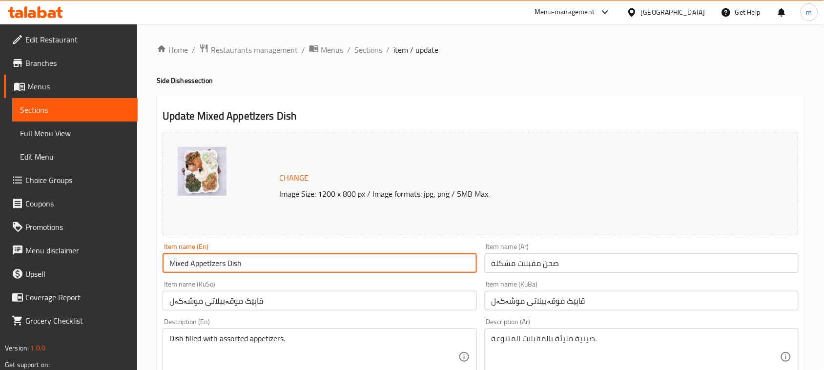
drag, startPoint x: 204, startPoint y: 261, endPoint x: 176, endPoint y: 264, distance: 27.9
click at [176, 264] on input "Mixed Appetlzers Dish" at bounding box center [320, 264] width 314 height 20
paste input "i"
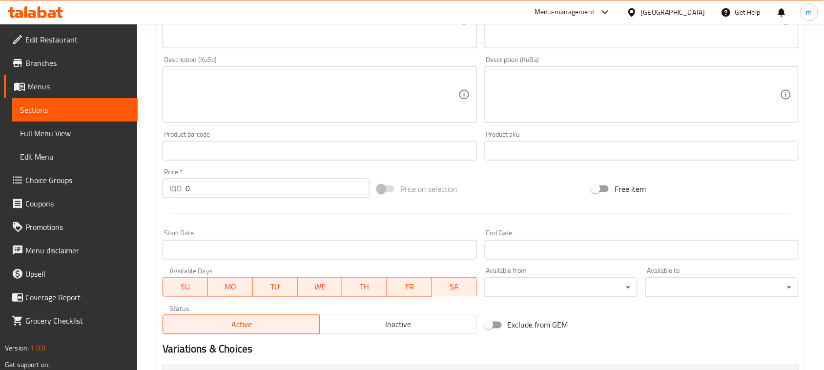
scroll to position [468, 0]
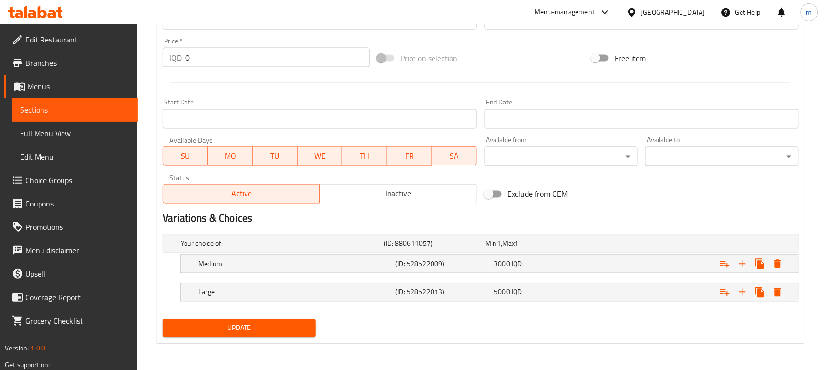
type input "Mixed Appetizers Dish"
click at [163, 319] on button "Update" at bounding box center [239, 328] width 153 height 18
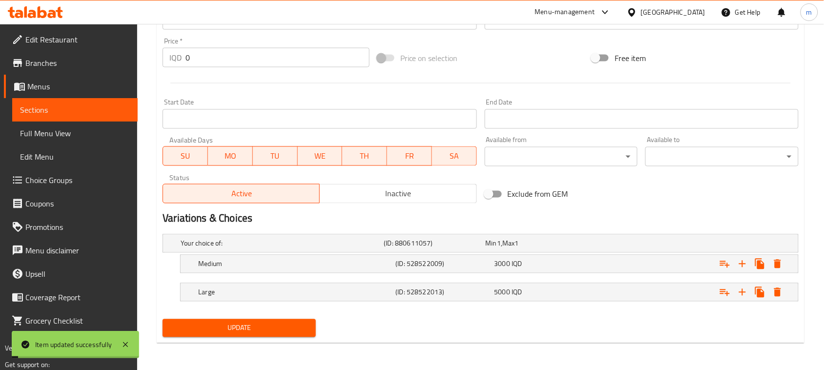
click at [95, 132] on span "Full Menu View" at bounding box center [75, 133] width 110 height 12
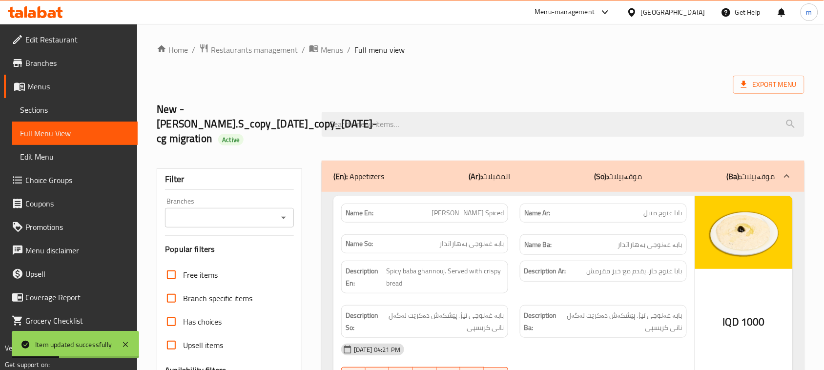
click at [281, 212] on icon "Open" at bounding box center [284, 218] width 12 height 12
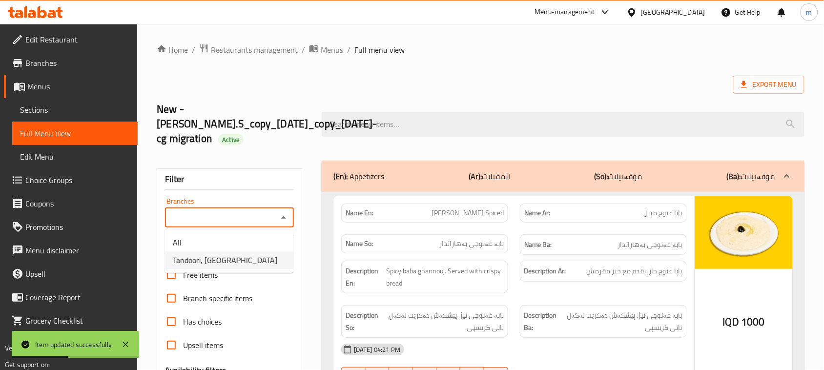
click at [226, 262] on span "Tandoori, [GEOGRAPHIC_DATA]" at bounding box center [225, 260] width 105 height 12
type input "Tandoori, [GEOGRAPHIC_DATA]"
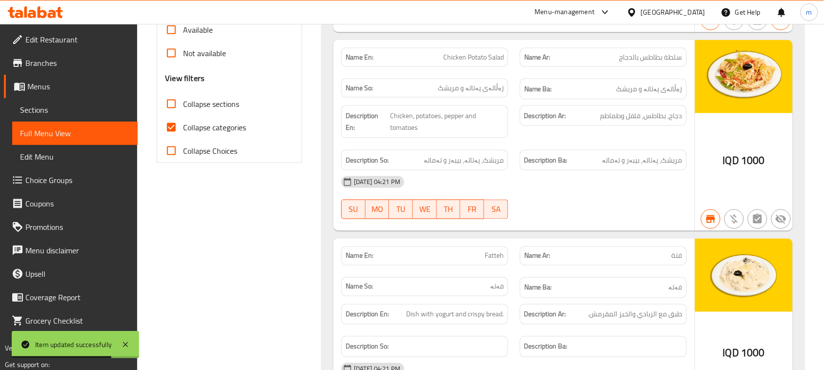
click at [172, 123] on input "Collapse categories" at bounding box center [171, 127] width 23 height 23
checkbox input "false"
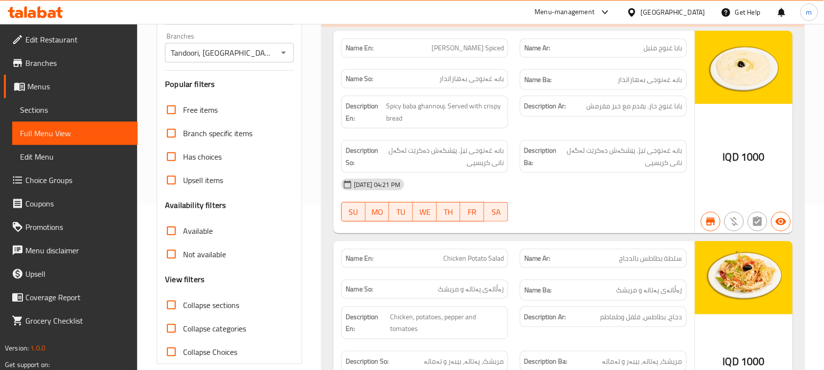
scroll to position [183, 0]
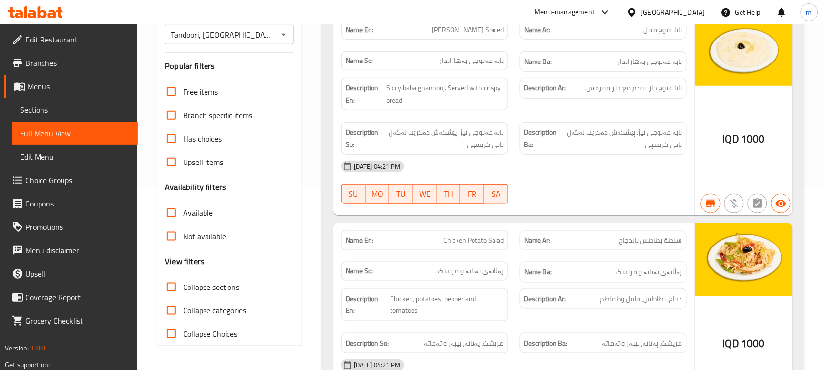
click at [174, 283] on input "Collapse sections" at bounding box center [171, 286] width 23 height 23
checkbox input "true"
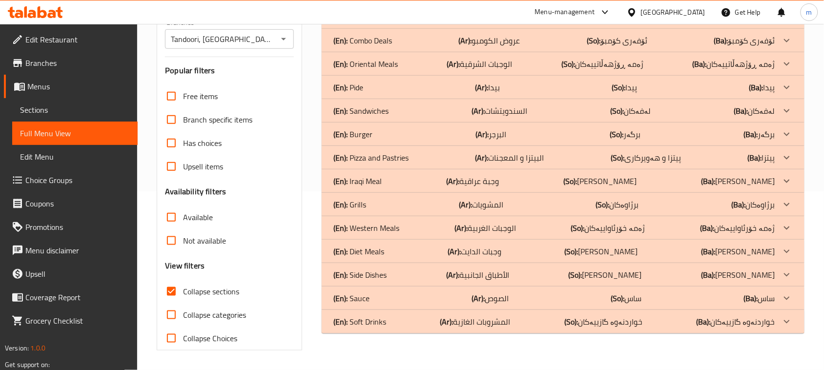
scroll to position [0, 0]
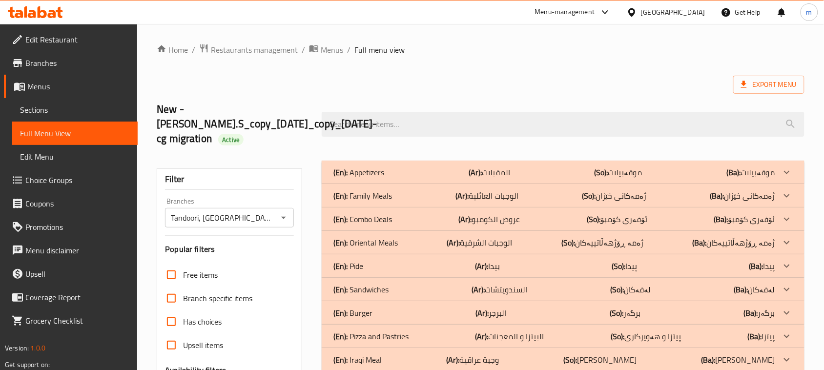
click at [436, 172] on div "(En): Appetizers (Ar): المقبلات (So): موقەبیلات (Ba): موقەبیلات" at bounding box center [555, 173] width 442 height 12
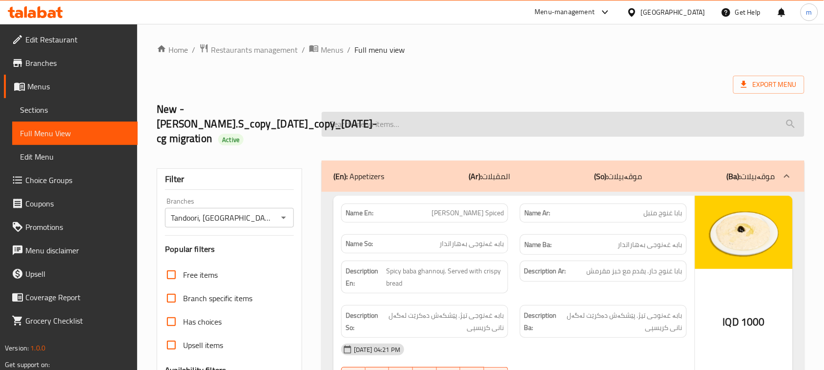
click at [394, 125] on input "search" at bounding box center [563, 124] width 483 height 25
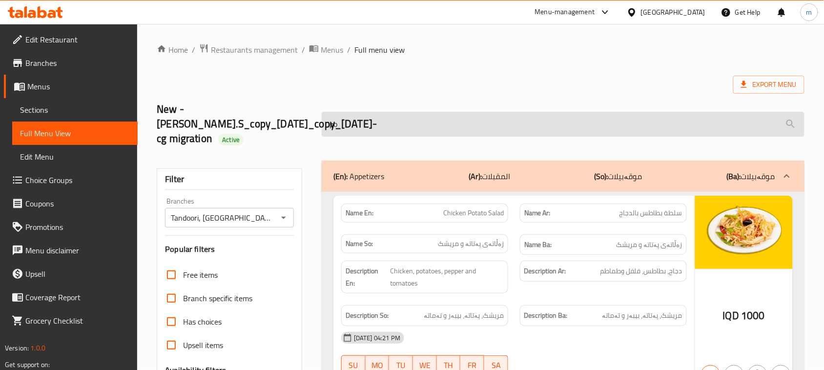
type input "p"
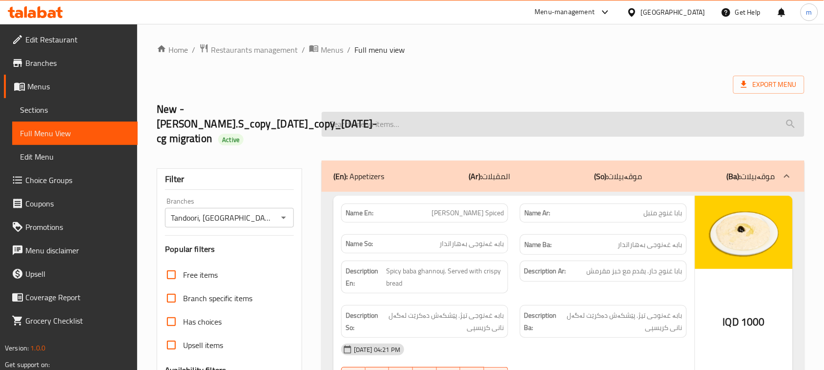
paste input "Pomegranate"
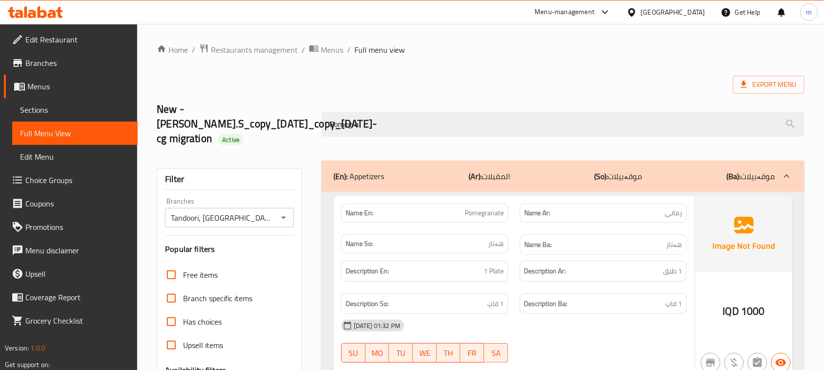
type input "Pomegr"
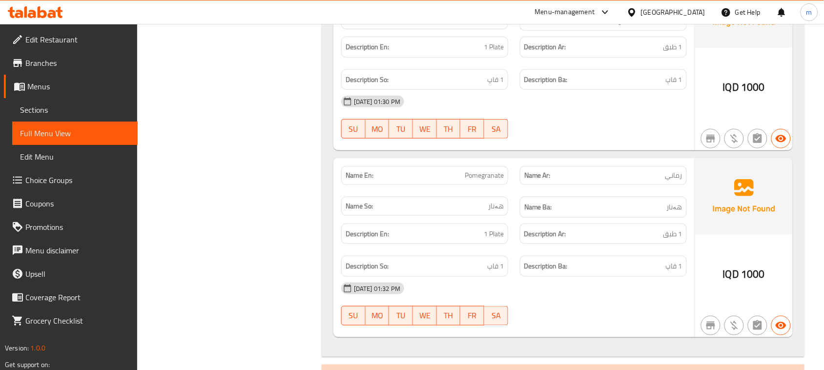
scroll to position [2386, 0]
